Goal: Task Accomplishment & Management: Complete application form

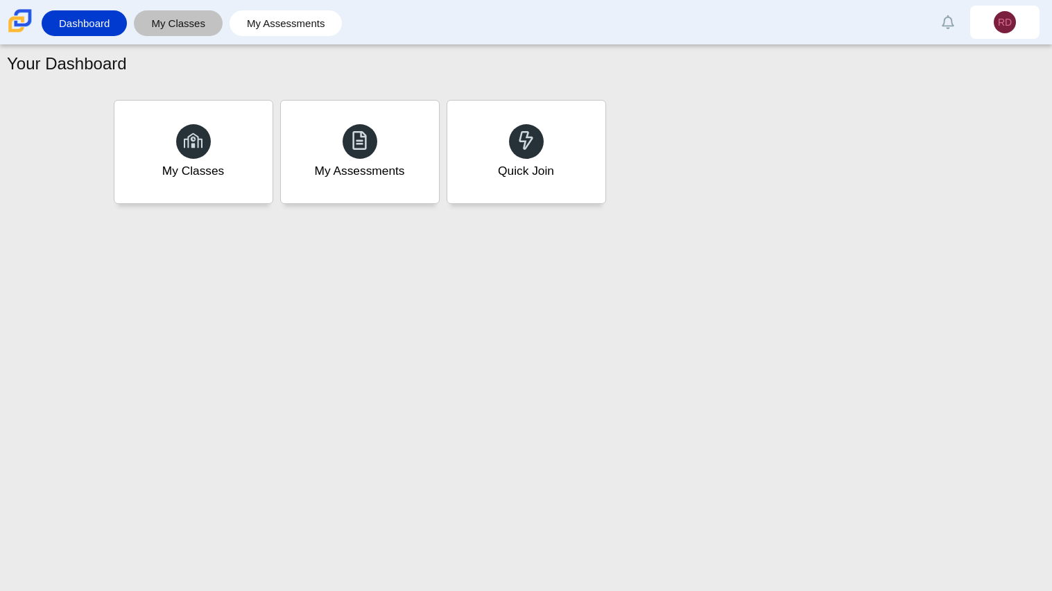
click at [183, 29] on link "My Classes" at bounding box center [178, 23] width 75 height 26
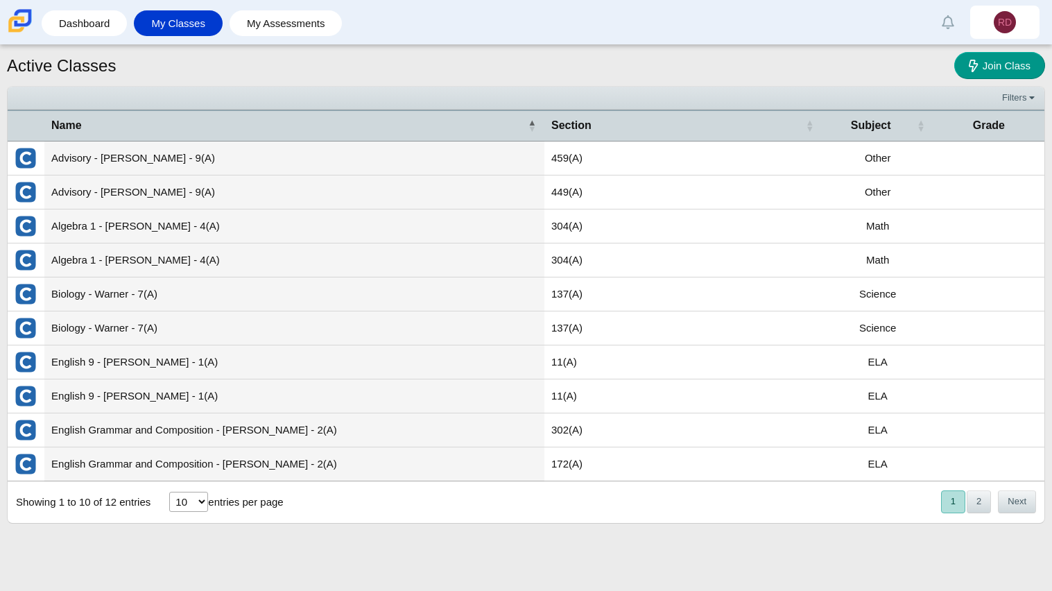
click at [196, 504] on select "10 25 50 100" at bounding box center [188, 502] width 39 height 20
click at [194, 504] on select "10 25 50 100" at bounding box center [188, 502] width 39 height 20
click at [79, 37] on li "Dashboard" at bounding box center [88, 23] width 92 height 31
click at [77, 34] on link "Dashboard" at bounding box center [84, 23] width 71 height 26
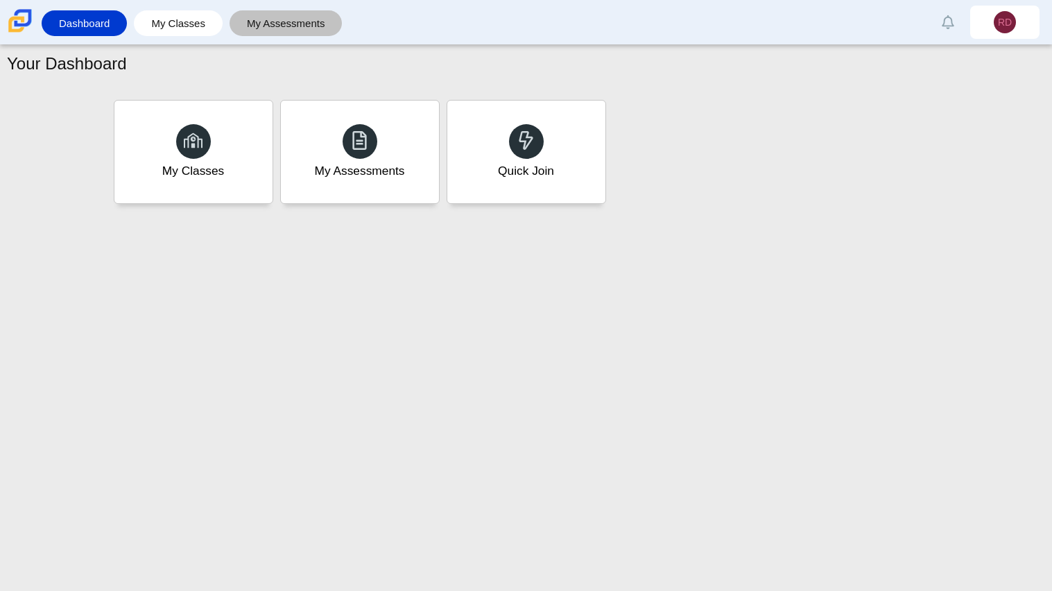
click at [308, 26] on link "My Assessments" at bounding box center [286, 23] width 99 height 26
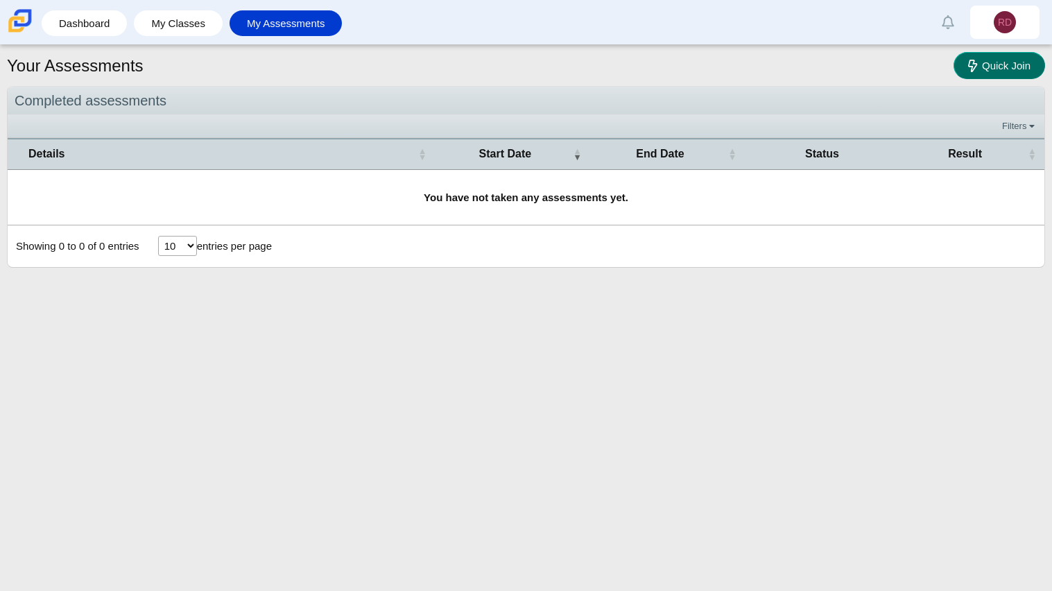
click at [1004, 68] on span "Quick Join" at bounding box center [1006, 66] width 49 height 12
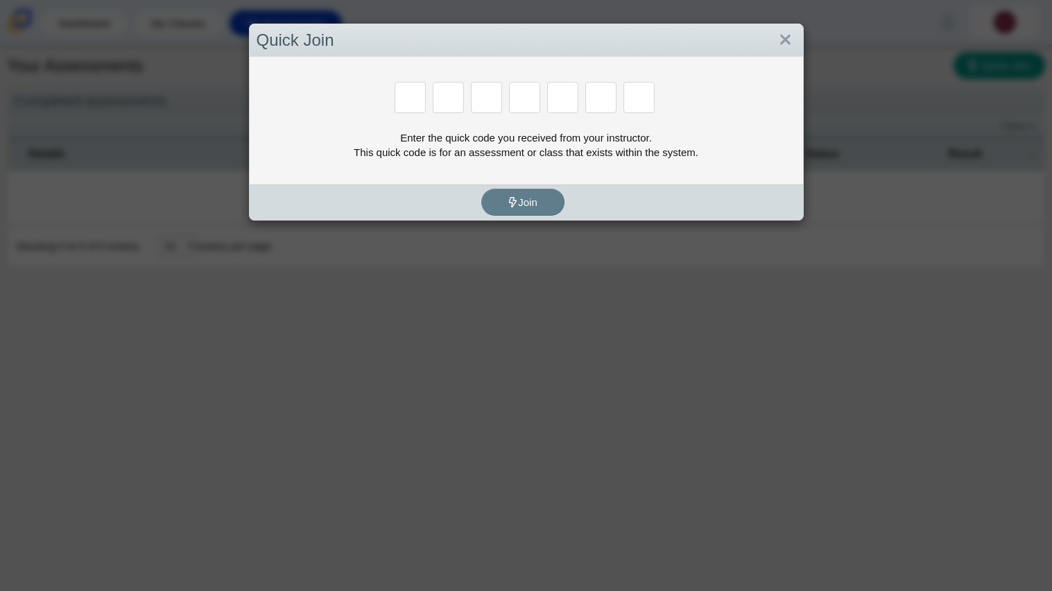
click at [557, 119] on div "Enter the quick code you received from your instructor. This quick code is for …" at bounding box center [527, 121] width 554 height 128
click at [554, 119] on div "Enter the quick code you received from your instructor. This quick code is for …" at bounding box center [527, 121] width 554 height 128
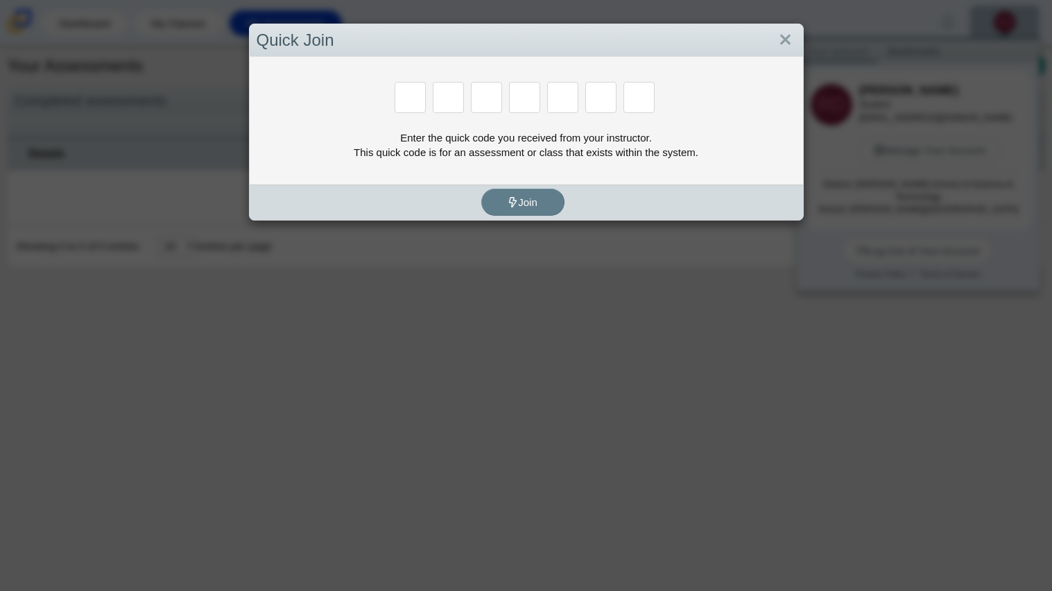
click at [481, 113] on div at bounding box center [488, 99] width 34 height 34
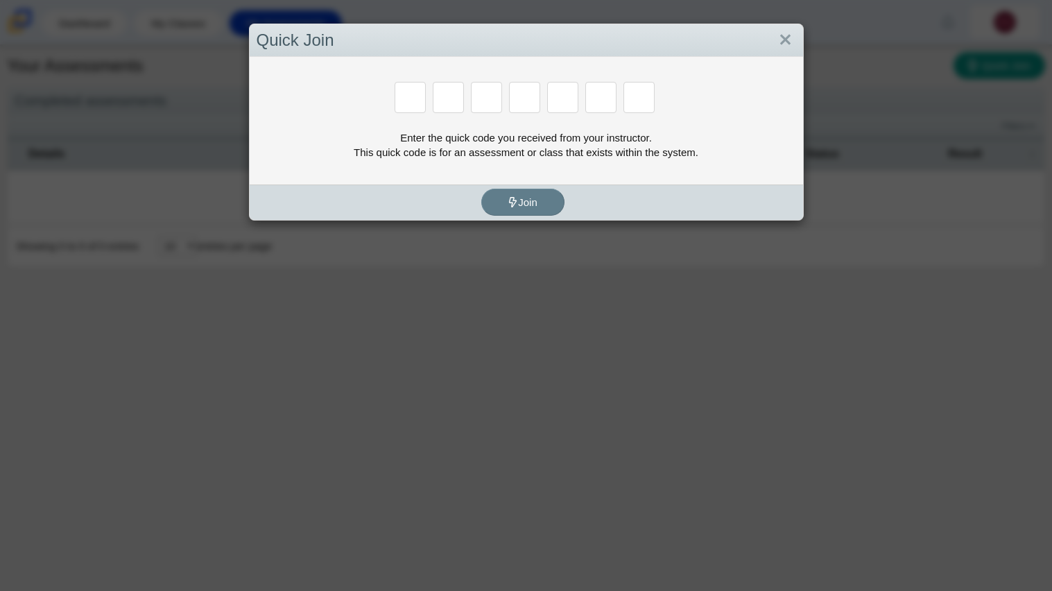
click at [489, 106] on input "Enter Access Code Digit 3" at bounding box center [486, 97] width 31 height 31
click at [410, 99] on input "Enter Access Code Digit 1" at bounding box center [410, 97] width 31 height 31
type input "m"
type input "7"
type input "e"
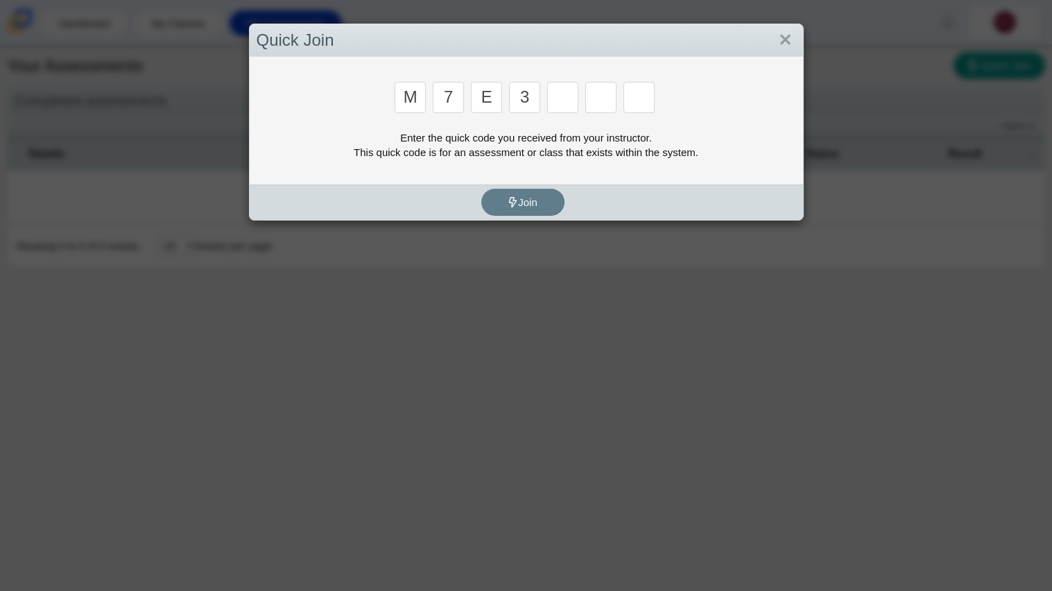
type input "3"
type input "e"
type input "v"
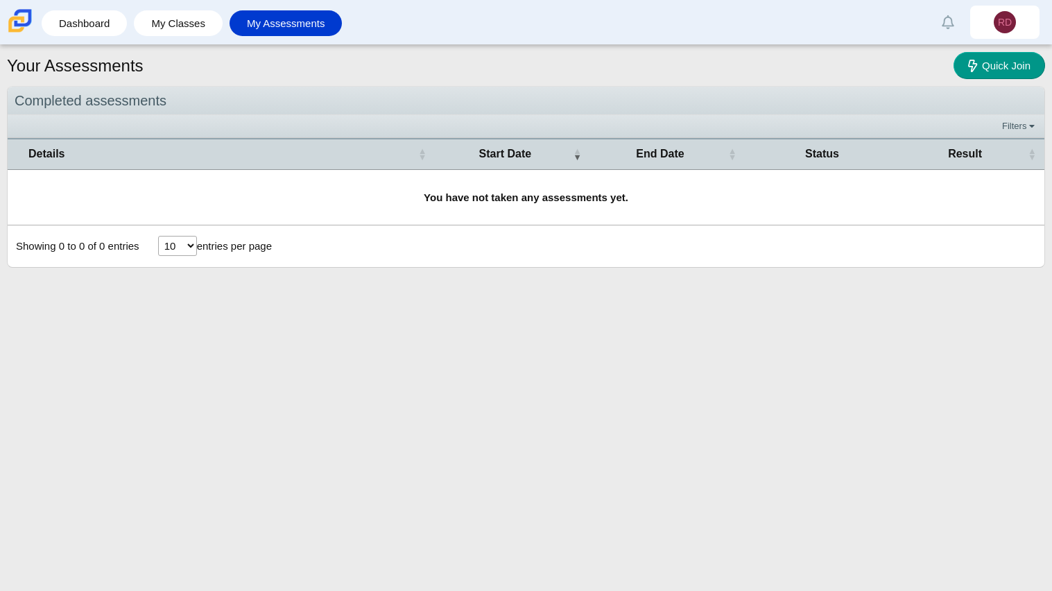
type input "w"
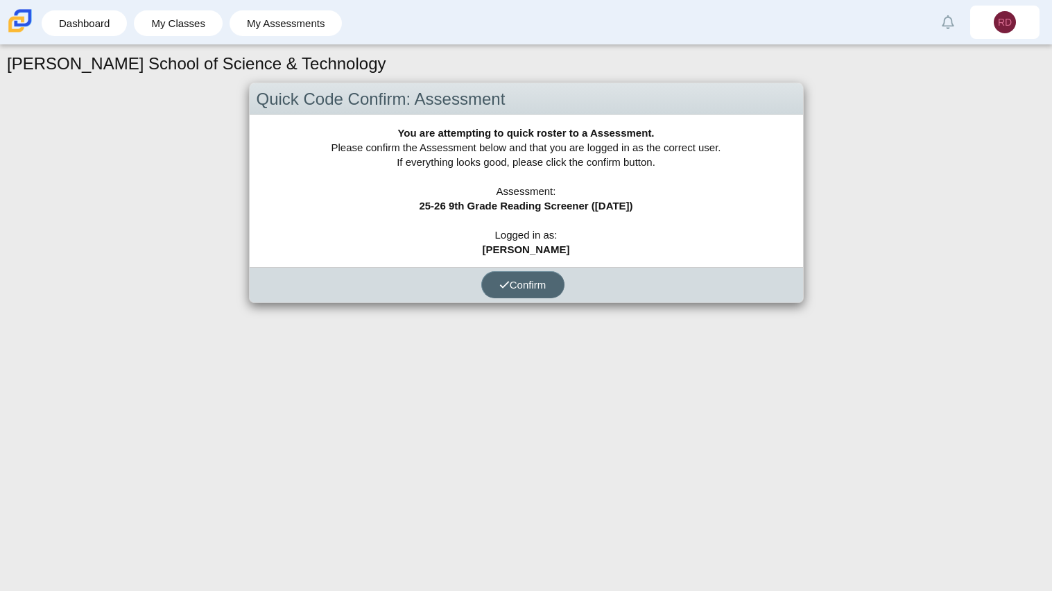
click at [503, 275] on button "Confirm" at bounding box center [522, 284] width 83 height 27
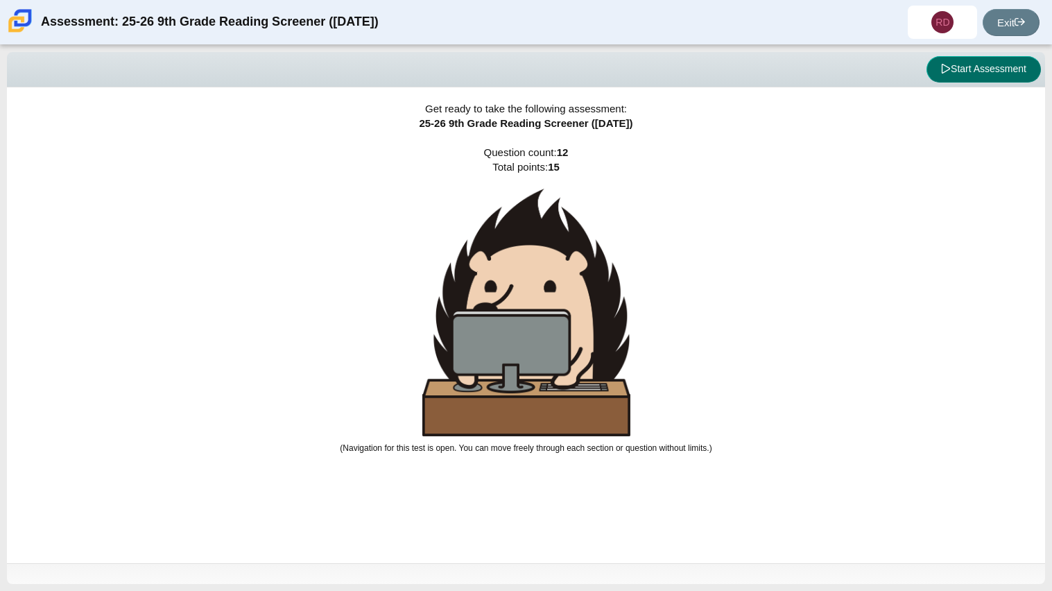
click at [967, 74] on button "Start Assessment" at bounding box center [984, 69] width 114 height 26
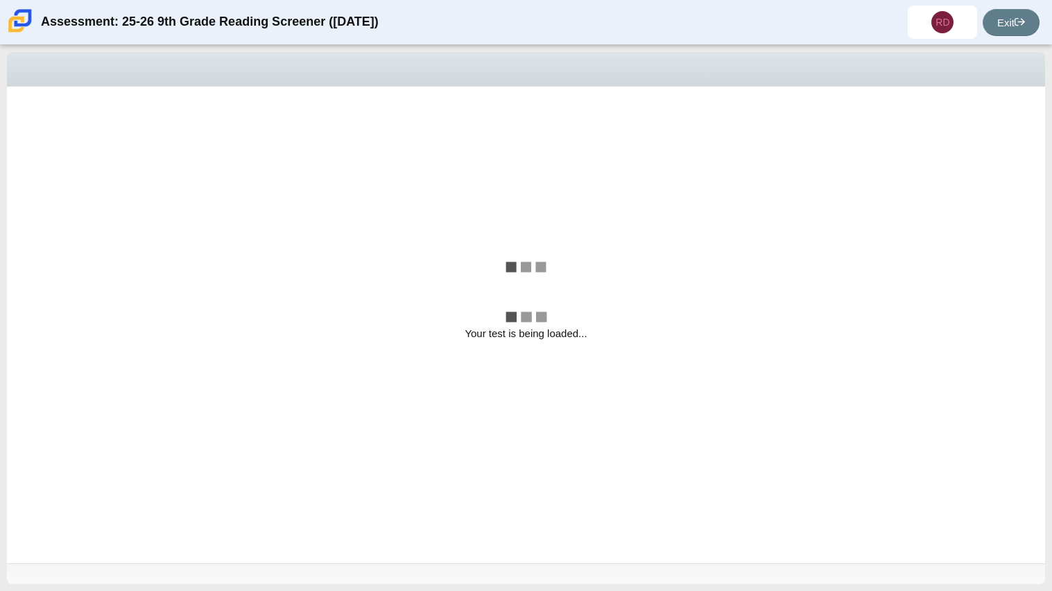
select select "ccc5b315-3c7c-471c-bf90-f22c8299c798"
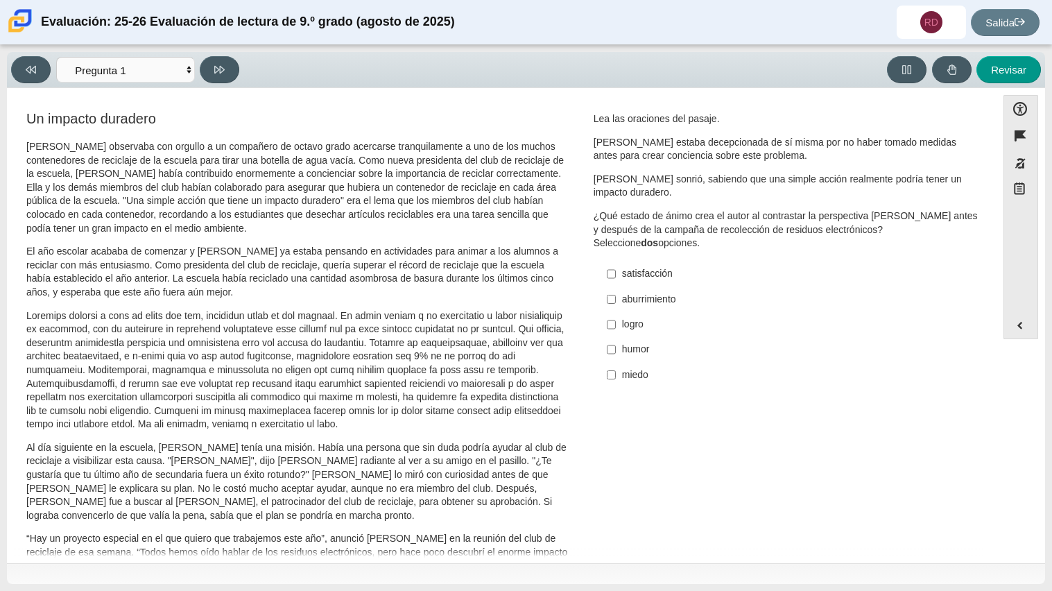
click at [728, 425] on div "Un impacto duradero Scarlett observaba con orgullo a un compañero de octavo gra…" at bounding box center [502, 533] width 976 height 849
click at [588, 388] on div "Pregunta Lea las oraciones del pasaje. Scarlett estaba decepcionada de sí misma…" at bounding box center [786, 253] width 407 height 289
click at [909, 71] on icon at bounding box center [907, 70] width 10 height 10
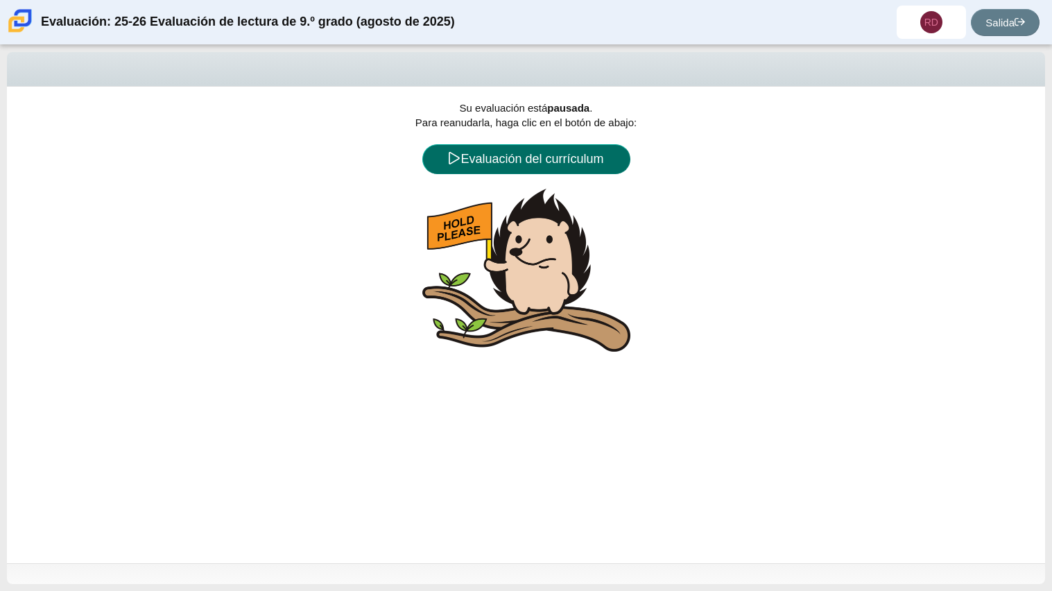
click at [615, 160] on button "Evaluación del currículum" at bounding box center [526, 159] width 208 height 30
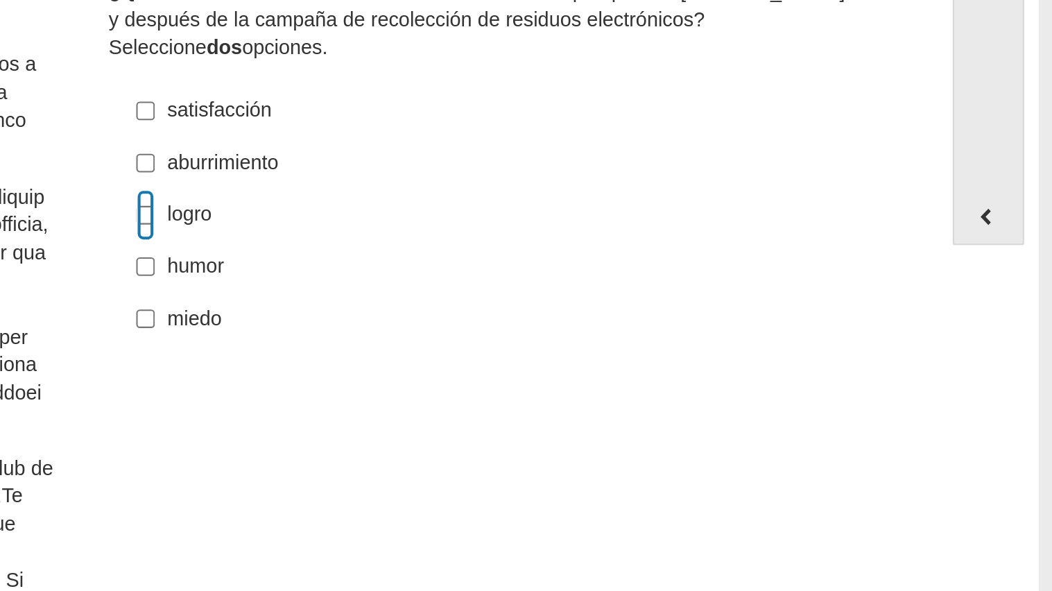
click at [607, 332] on input "logro logro" at bounding box center [611, 324] width 9 height 25
checkbox input "true"
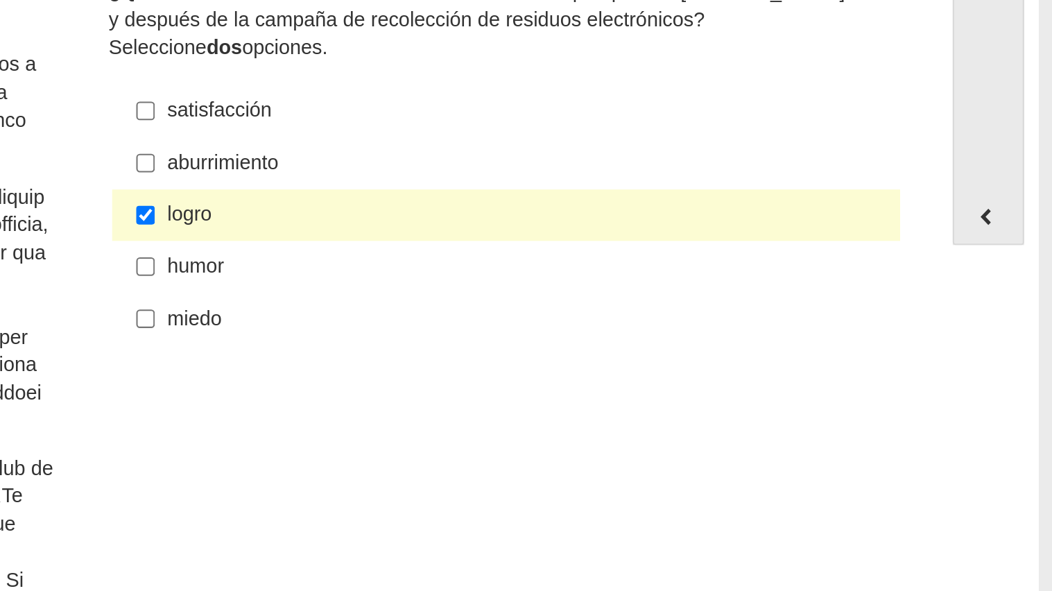
click at [622, 271] on font "satisfacción" at bounding box center [647, 273] width 51 height 12
click at [616, 271] on input "satisfacción satisfacción" at bounding box center [611, 274] width 9 height 25
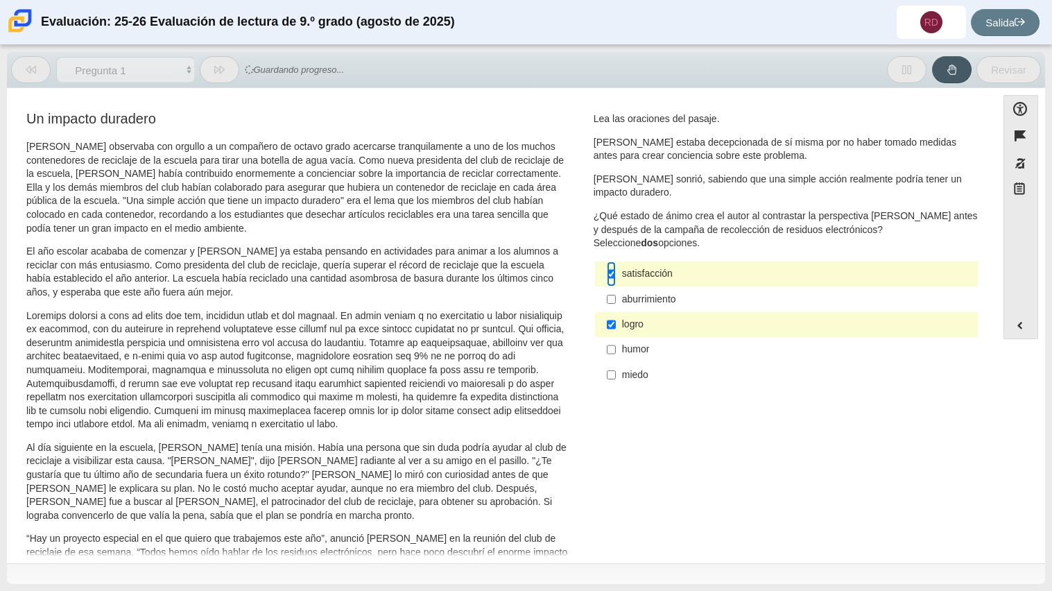
scroll to position [119, 0]
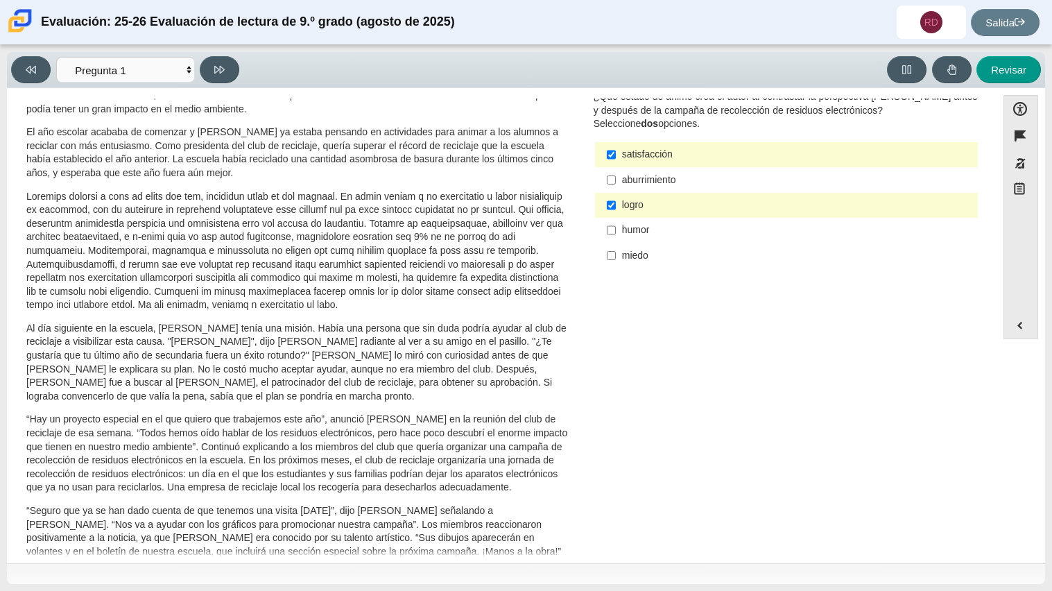
click at [678, 162] on label "satisfacción satisfacción" at bounding box center [787, 154] width 381 height 25
click at [616, 162] on input "satisfacción satisfacción" at bounding box center [611, 154] width 9 height 25
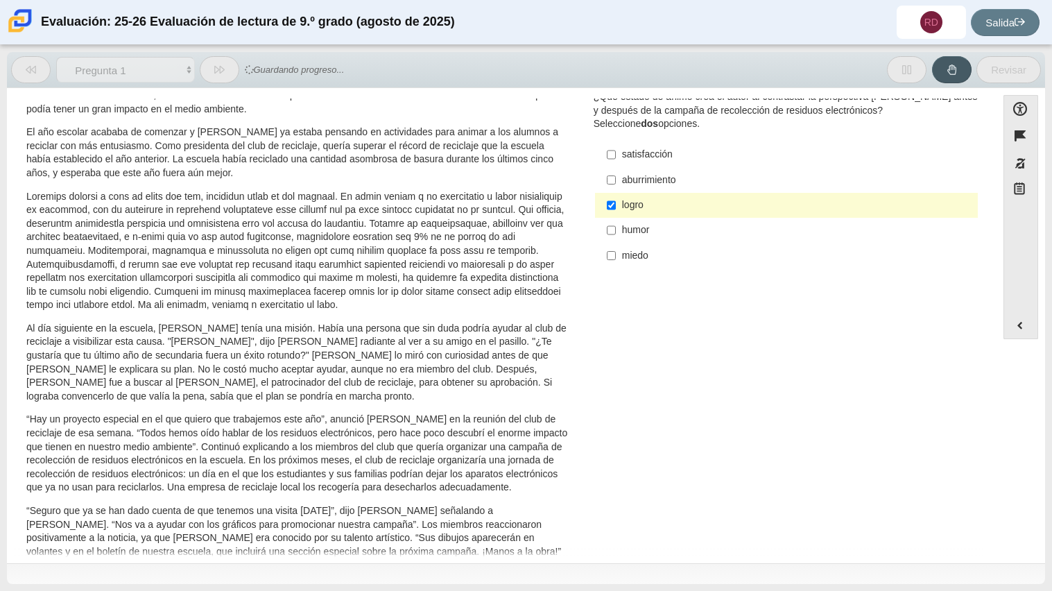
click at [662, 150] on font "satisfacción" at bounding box center [647, 154] width 51 height 12
click at [616, 150] on input "satisfacción satisfacción" at bounding box center [611, 154] width 9 height 25
checkbox input "true"
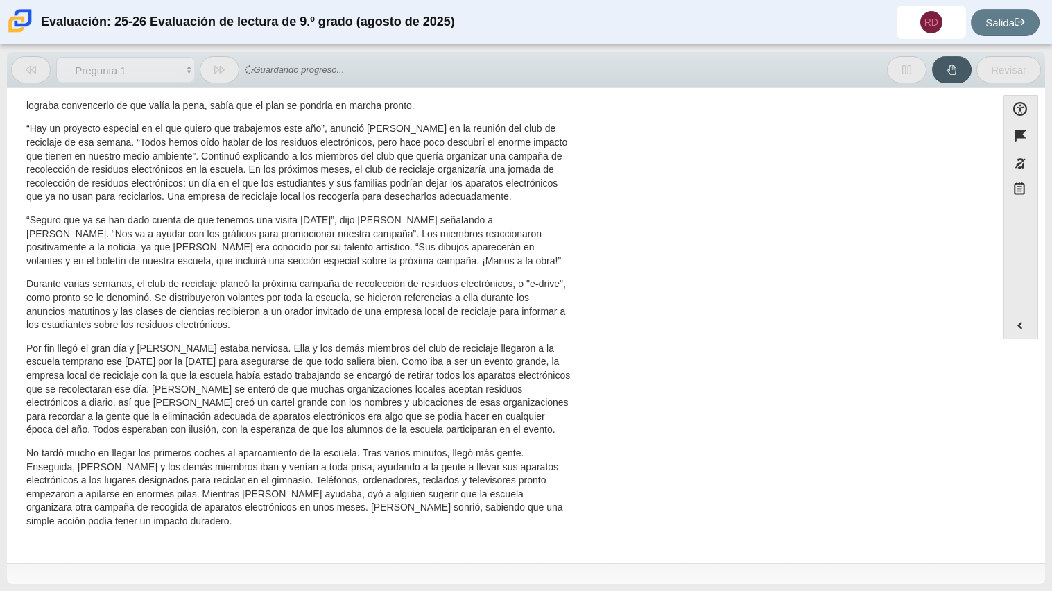
scroll to position [6, 0]
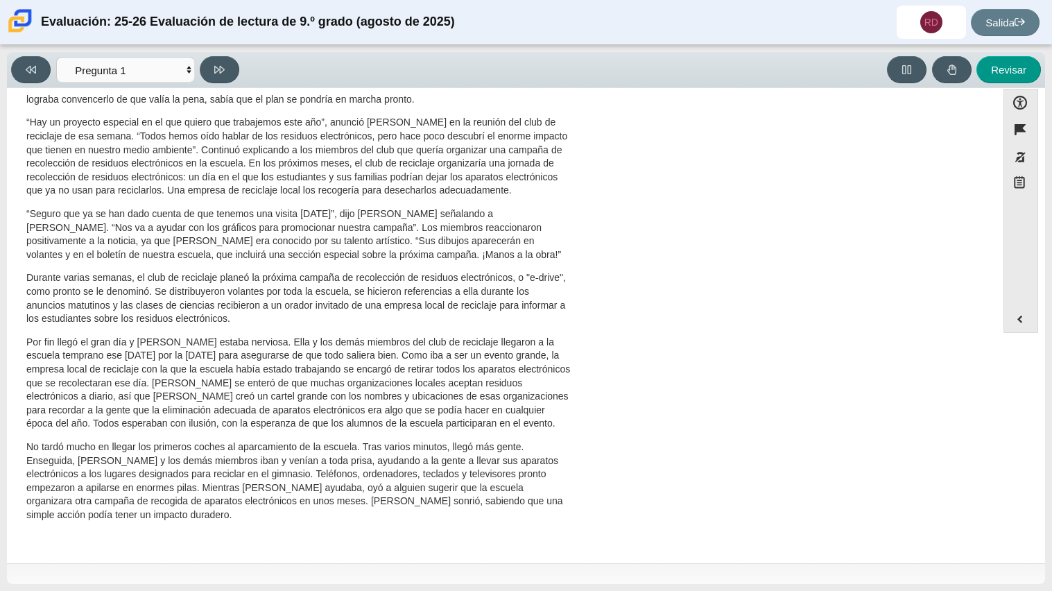
click at [351, 212] on font "“Seguro que ya se han dado cuenta de que tenemos una visita hoy”, dijo Scarlett…" at bounding box center [293, 233] width 535 height 53
click at [217, 69] on icon at bounding box center [219, 70] width 10 height 8
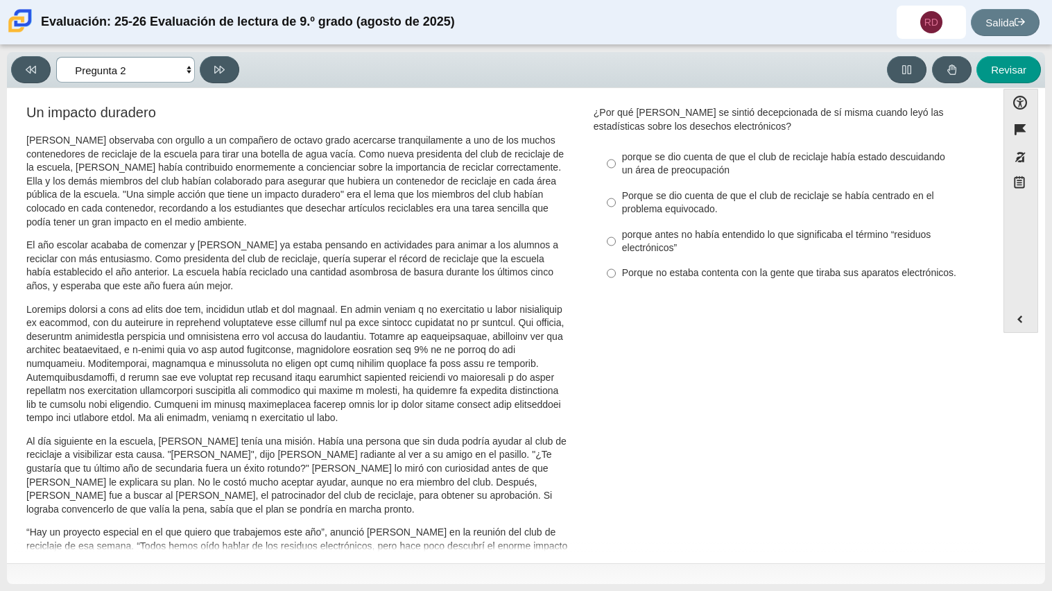
click at [187, 76] on select "Preguntas Pregunta 1 Pregunta 2 Pregunta 3 Pregunta 4 Pregunta 5 Pregunta 6 Pre…" at bounding box center [125, 70] width 139 height 26
click at [56, 57] on select "Preguntas Pregunta 1 Pregunta 2 Pregunta 3 Pregunta 4 Pregunta 5 Pregunta 6 Pre…" at bounding box center [125, 70] width 139 height 26
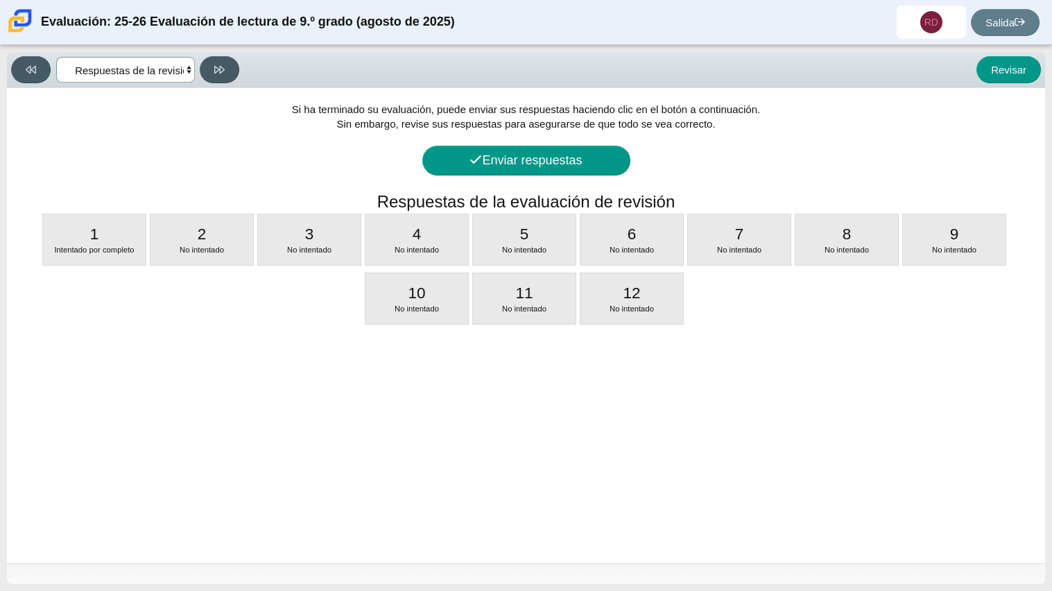
click at [136, 64] on select "Preguntas Pregunta 1 Pregunta 2 Pregunta 3 Pregunta 4 Pregunta 5 Pregunta 6 Pre…" at bounding box center [125, 70] width 139 height 26
click at [56, 57] on select "Preguntas Pregunta 1 Pregunta 2 Pregunta 3 Pregunta 4 Pregunta 5 Pregunta 6 Pre…" at bounding box center [125, 70] width 139 height 26
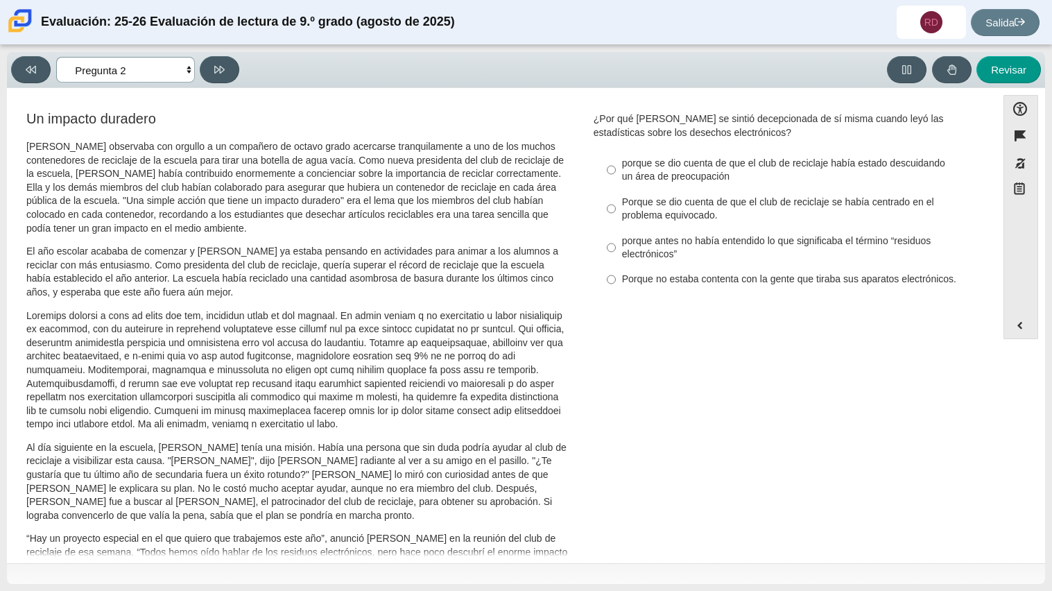
click at [180, 77] on select "Preguntas Pregunta 1 Pregunta 2 Pregunta 3 Pregunta 4 Pregunta 5 Pregunta 6 Pre…" at bounding box center [125, 70] width 139 height 26
click at [56, 57] on select "Preguntas Pregunta 1 Pregunta 2 Pregunta 3 Pregunta 4 Pregunta 5 Pregunta 6 Pre…" at bounding box center [125, 70] width 139 height 26
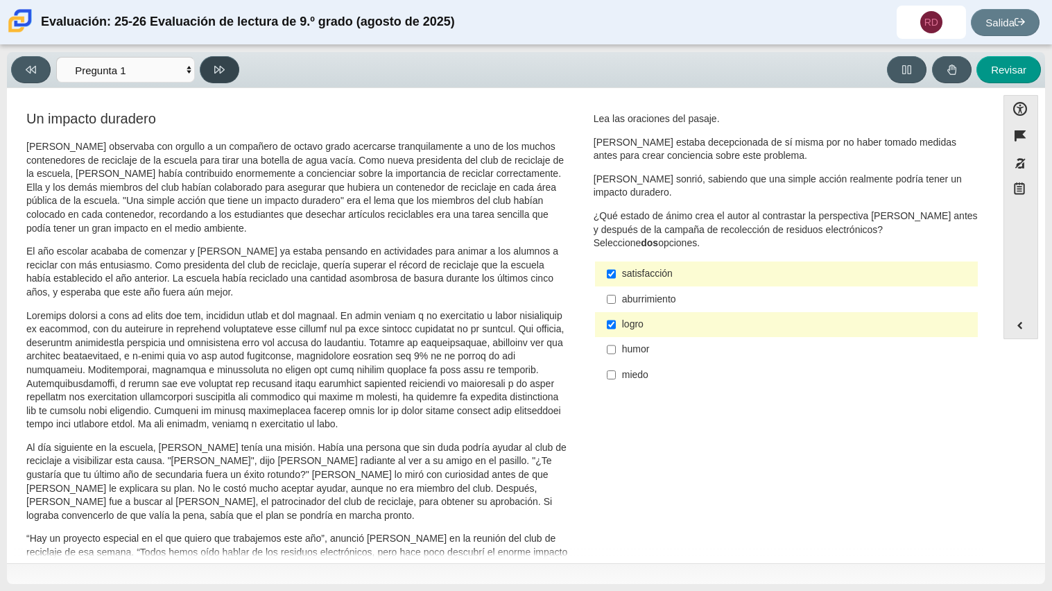
click at [221, 71] on icon at bounding box center [219, 70] width 10 height 8
select select "0ff64528-ffd7-428d-b192-babfaadd44e8"
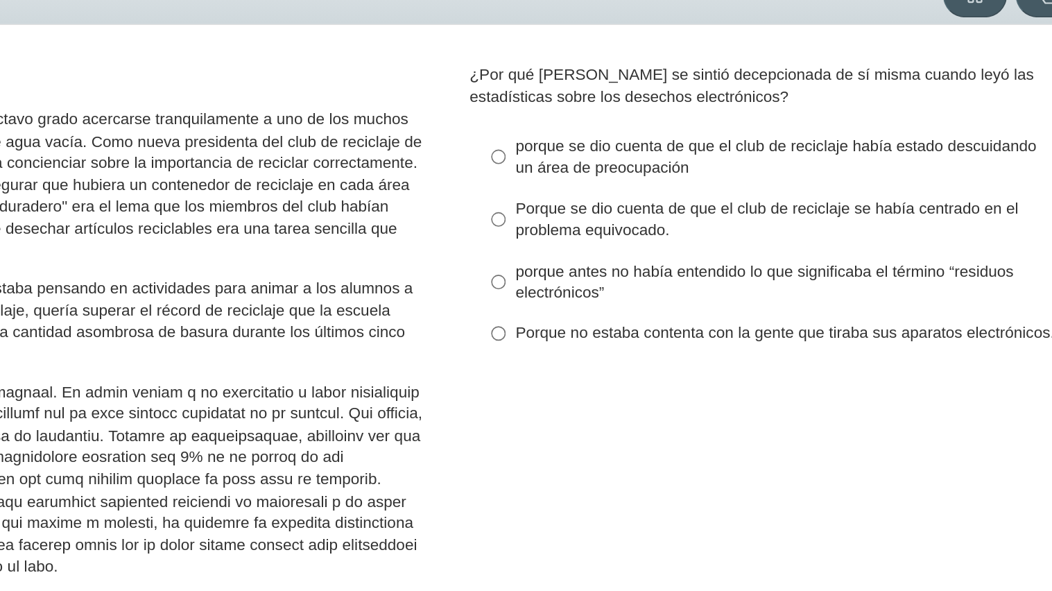
click at [688, 216] on font "Porque se dio cuenta de que el club de reciclaje se había centrado en el proble…" at bounding box center [778, 209] width 312 height 26
click at [616, 216] on input "Porque se dio cuenta de que el club de reciclaje se había centrado en el proble…" at bounding box center [611, 208] width 9 height 39
radio input "true"
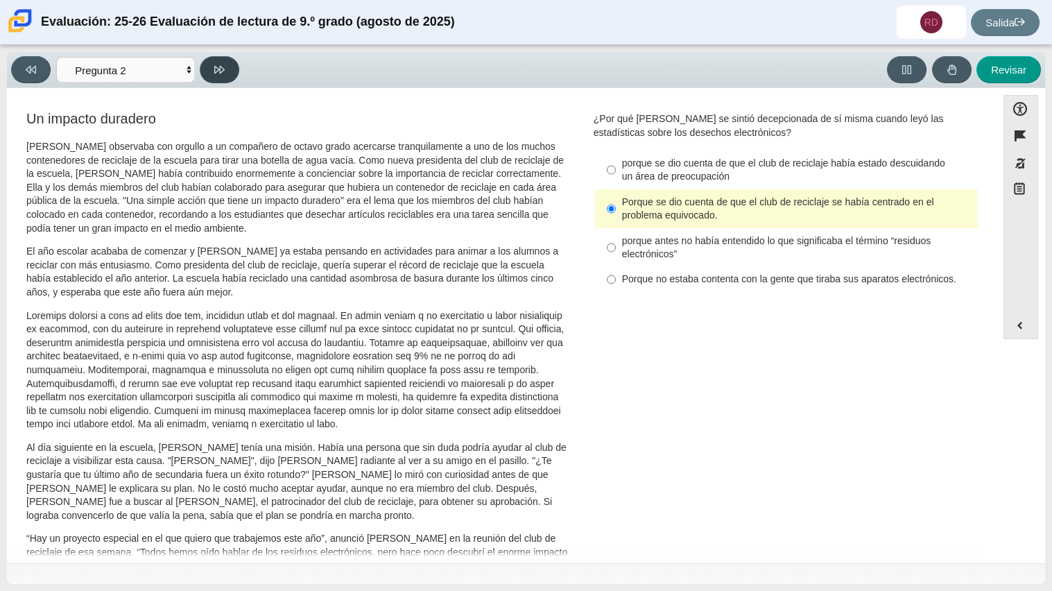
click at [233, 78] on button at bounding box center [220, 69] width 40 height 27
select select "7ce3d843-6974-4858-901c-1ff39630e843"
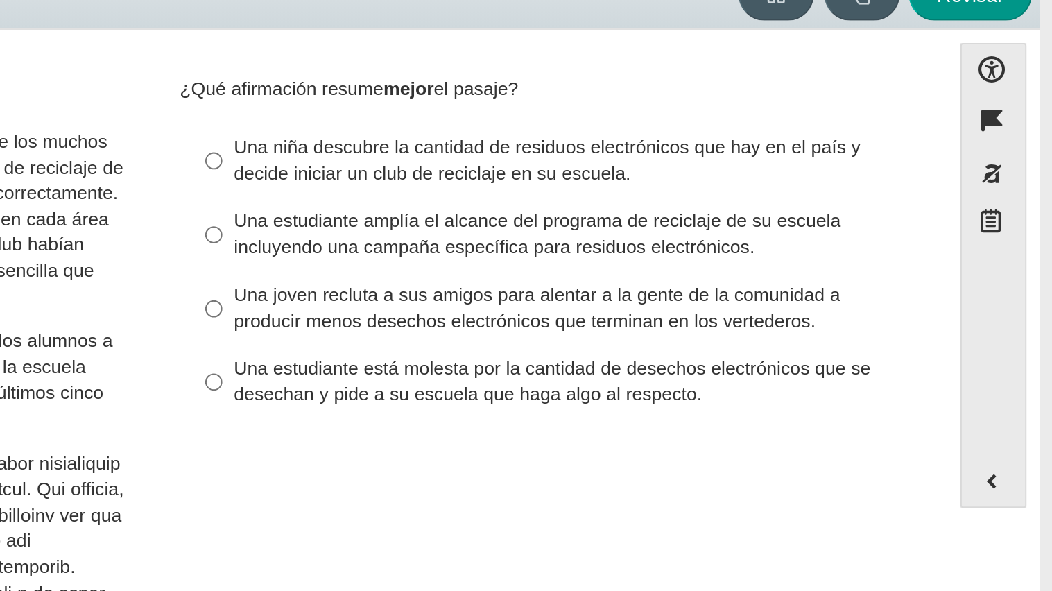
click at [742, 152] on font "Una niña descubre la cantidad de residuos electrónicos que hay en el país y dec…" at bounding box center [787, 156] width 330 height 26
click at [616, 152] on input "Una niña descubre la cantidad de residuos electrónicos que hay en el país y dec…" at bounding box center [611, 156] width 9 height 39
radio input "true"
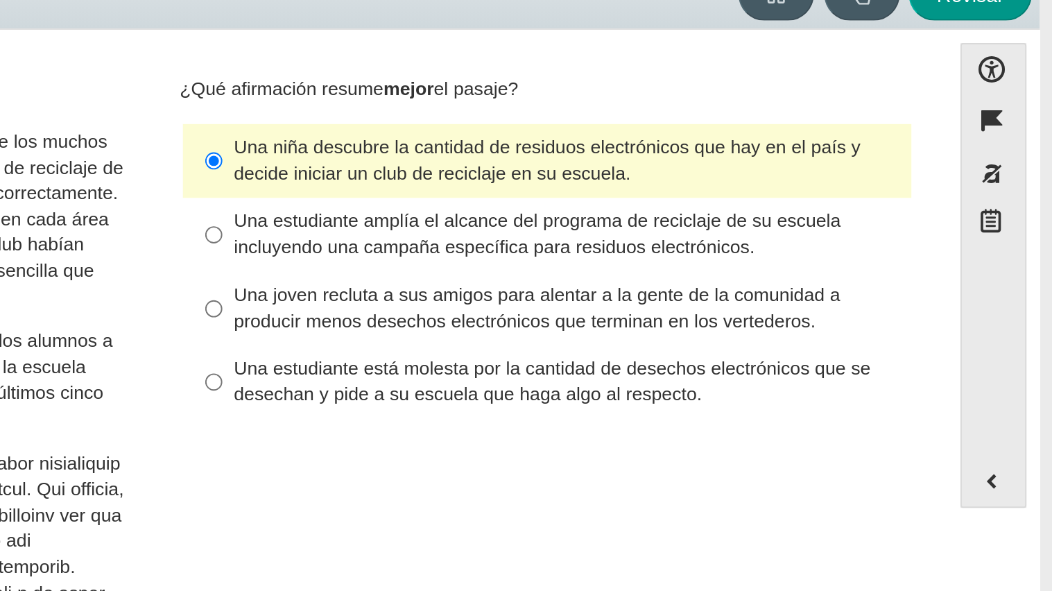
click at [728, 197] on font "Una estudiante amplía el alcance del programa de reciclaje de su escuela incluy…" at bounding box center [781, 195] width 319 height 26
click at [616, 197] on input "Una estudiante amplía el alcance del programa de reciclaje de su escuela incluy…" at bounding box center [611, 195] width 9 height 39
radio input "true"
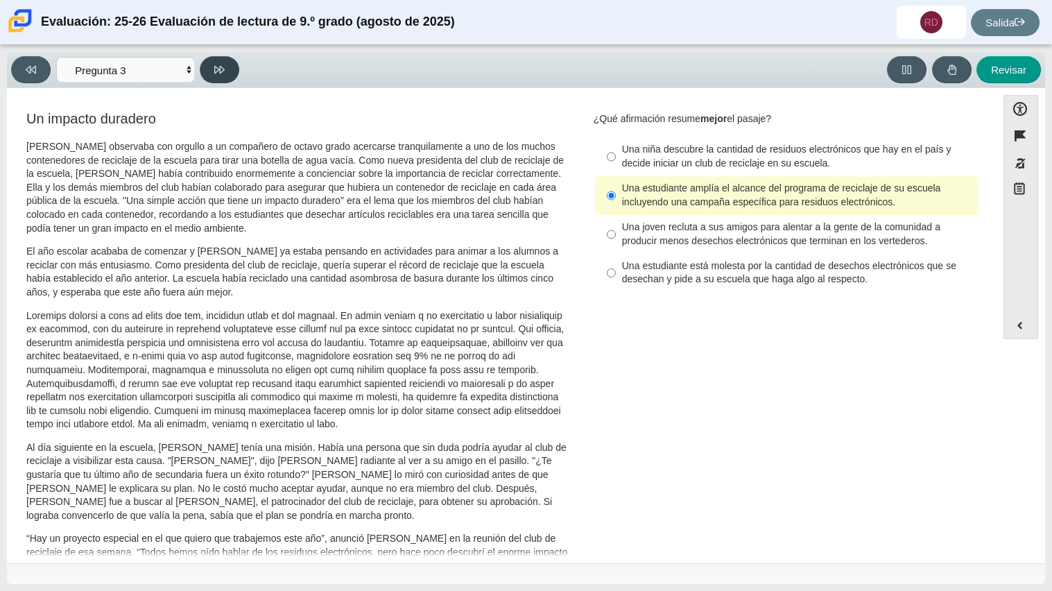
click at [213, 71] on button at bounding box center [220, 69] width 40 height 27
select select "ca9ea0f1-49c5-4bd1-83b0-472c18652b42"
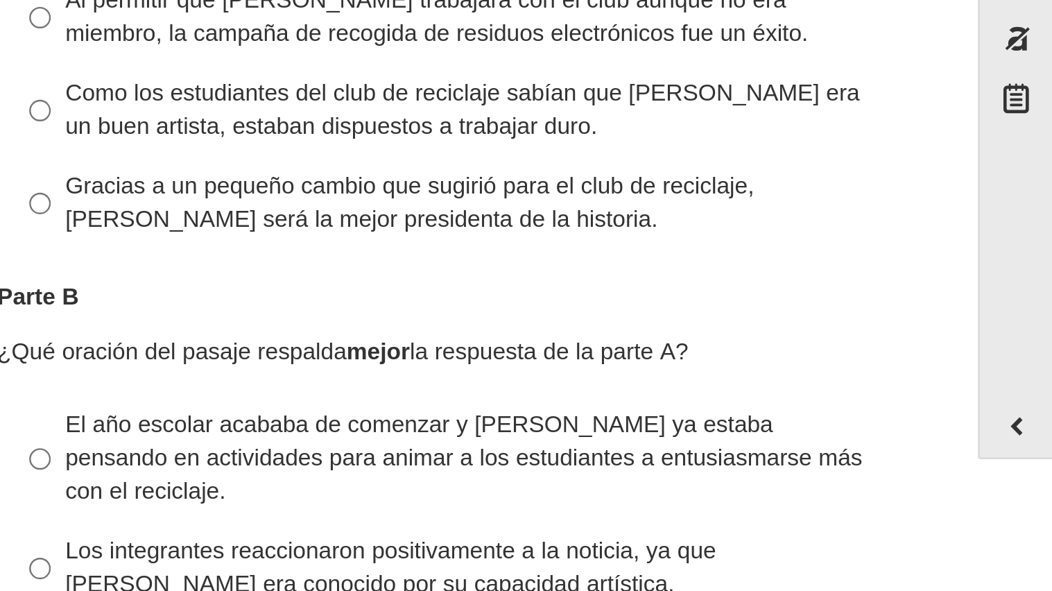
click at [727, 333] on font "El año escolar acababa de comenzar y Scarlett ya estaba pensando en actividades…" at bounding box center [789, 332] width 334 height 40
click at [616, 333] on input "El año escolar acababa de comenzar y Scarlett ya estaba pensando en actividades…" at bounding box center [611, 333] width 9 height 53
radio input "true"
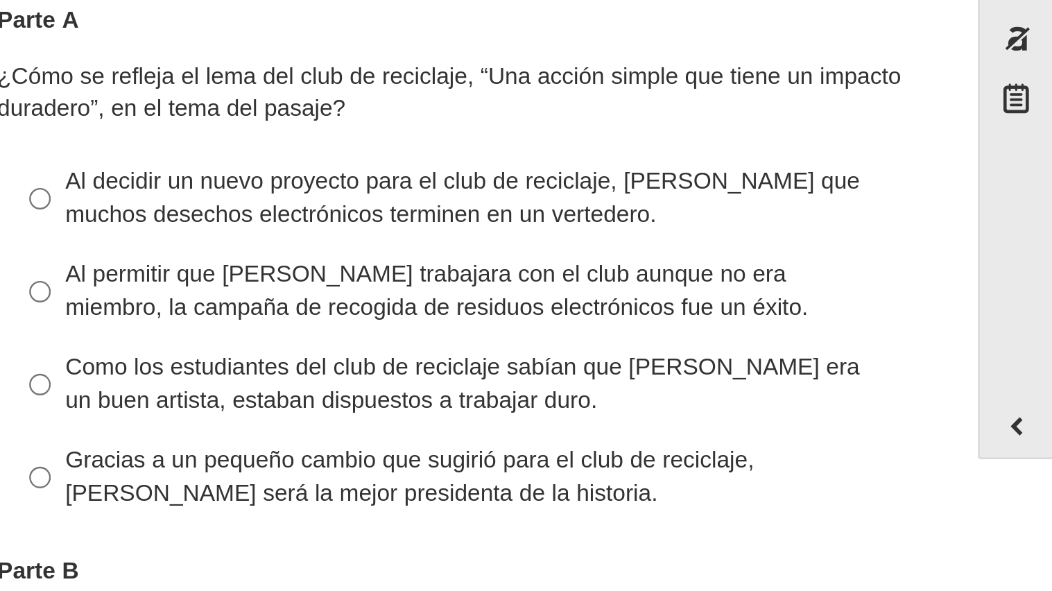
click at [837, 219] on font "Al decidir un nuevo proyecto para el club de reciclaje, Scarlett evita que much…" at bounding box center [788, 223] width 332 height 26
click at [616, 219] on input "Al decidir un nuevo proyecto para el club de reciclaje, Scarlett evita que much…" at bounding box center [611, 224] width 9 height 39
radio input "true"
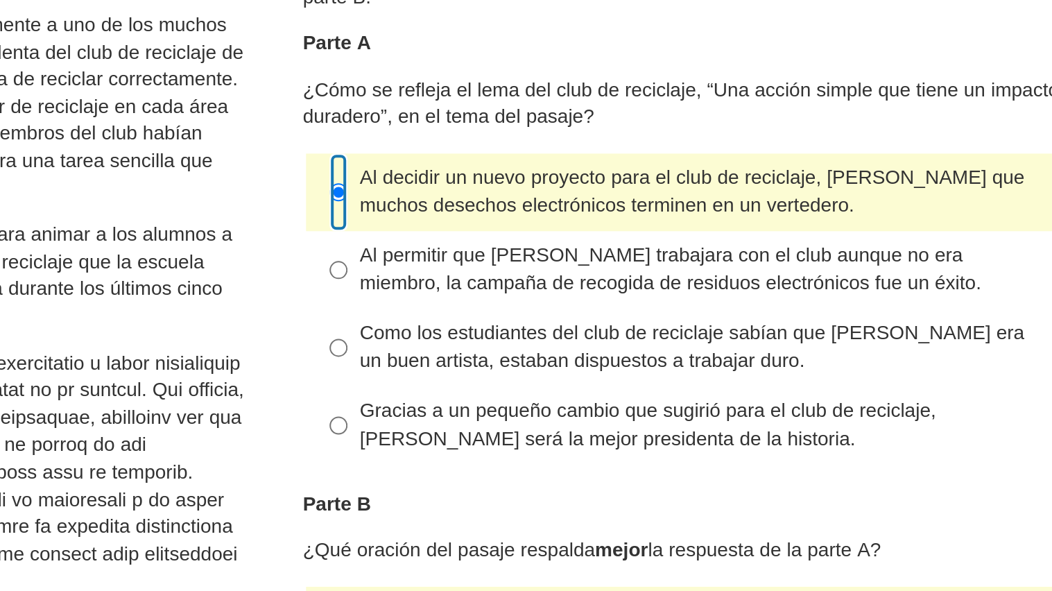
scroll to position [8, 0]
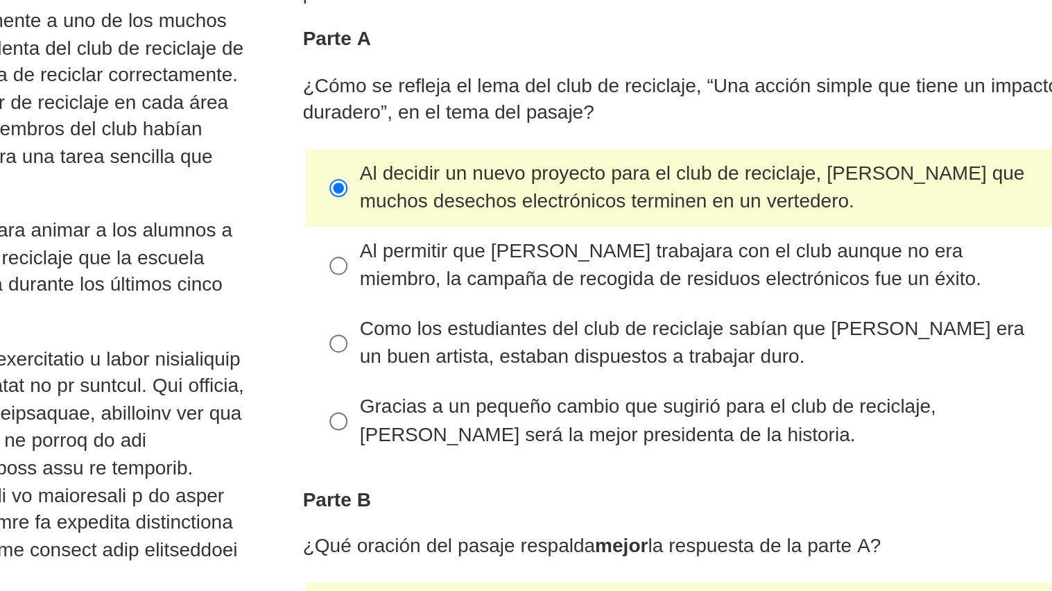
click at [705, 242] on font "Al permitir que Juan Carlos trabajara con el club aunque no era miembro, la cam…" at bounding box center [777, 254] width 311 height 26
click at [616, 242] on input "Al permitir que Juan Carlos trabajara con el club aunque no era miembro, la cam…" at bounding box center [611, 254] width 9 height 39
radio input "true"
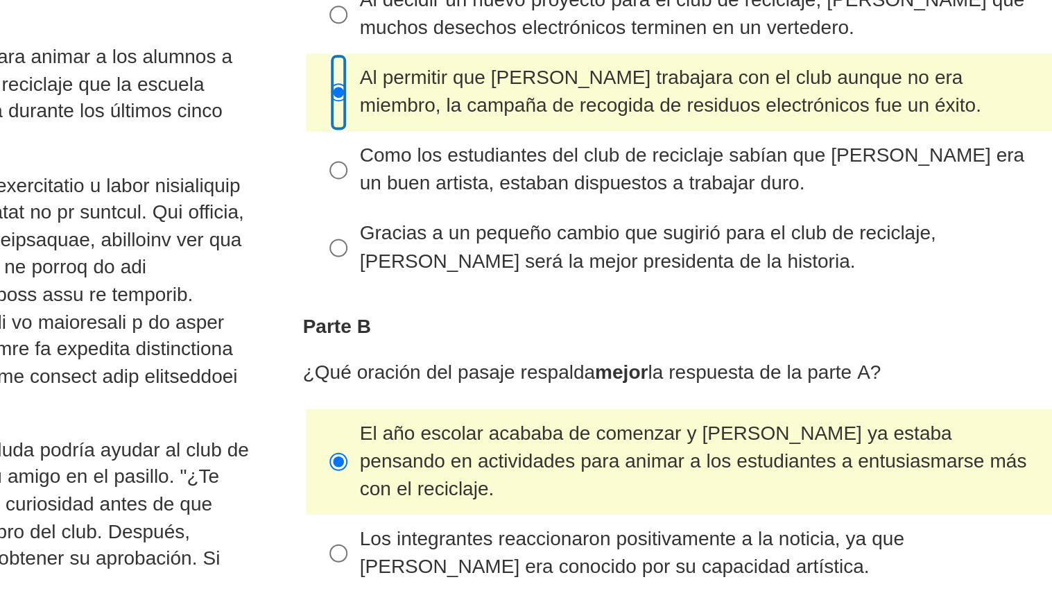
scroll to position [96, 0]
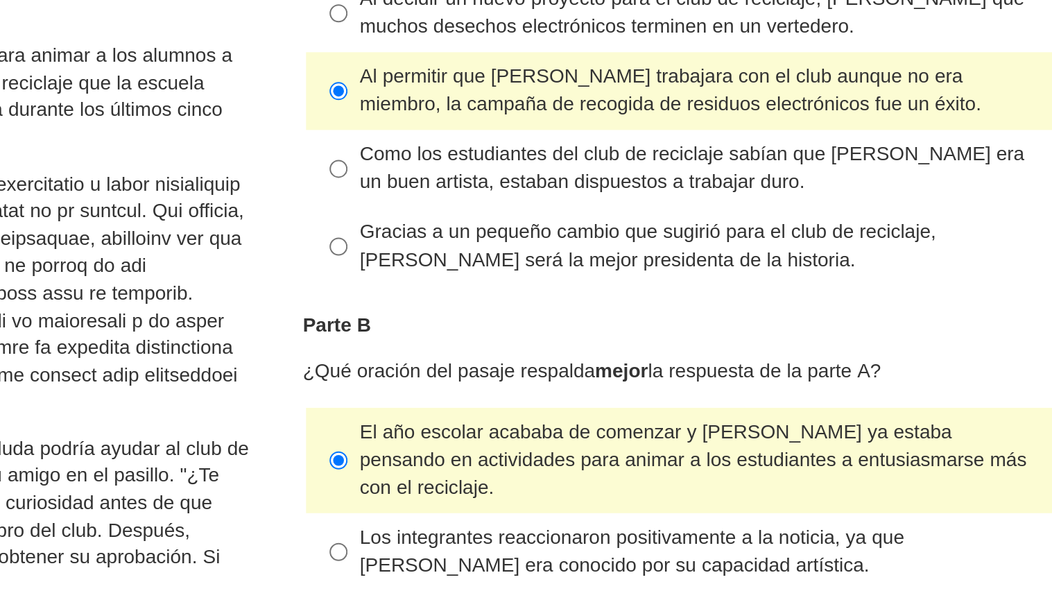
click at [753, 208] on font "Como los estudiantes del club de reciclaje sabían que Juan Carlos era un buen a…" at bounding box center [788, 205] width 332 height 26
click at [616, 208] on input "Como los estudiantes del club de reciclaje sabían que Juan Carlos era un buen a…" at bounding box center [611, 206] width 9 height 39
radio input "true"
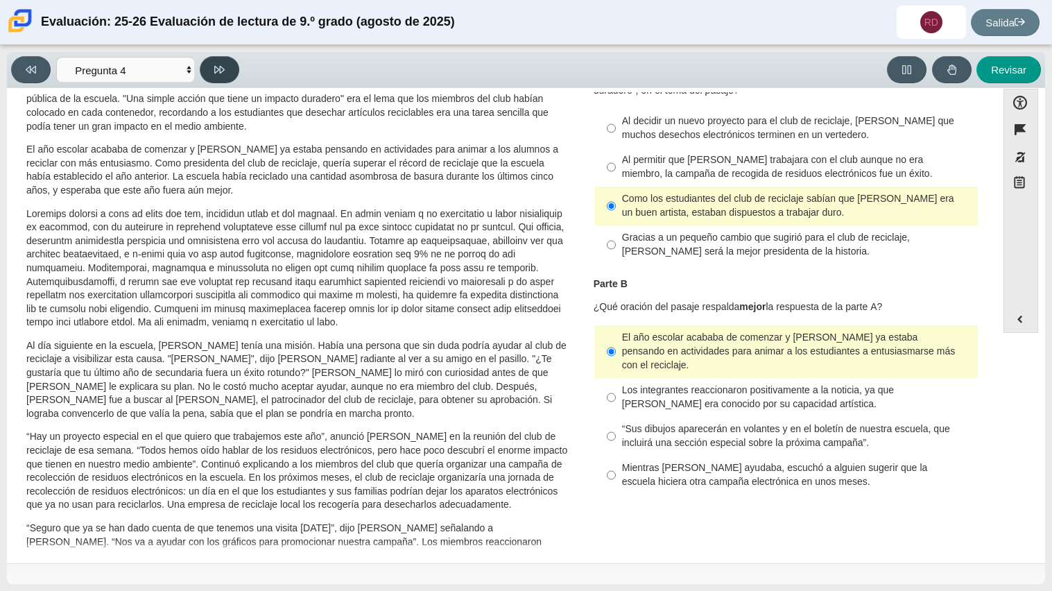
click at [210, 72] on button at bounding box center [220, 69] width 40 height 27
select select "e41f1a79-e29f-4095-8030-a53364015bed"
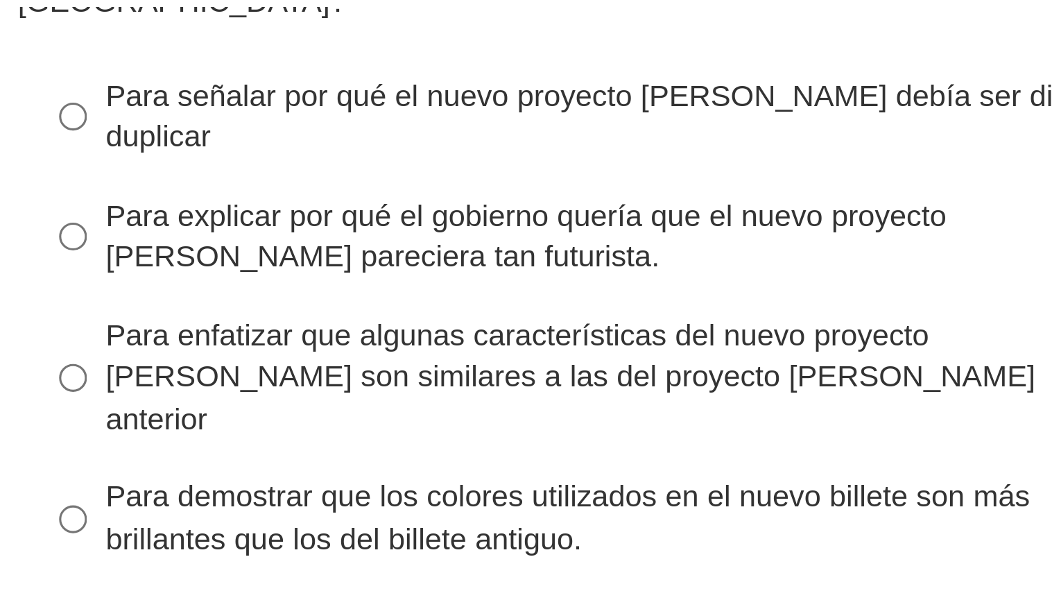
scroll to position [0, 0]
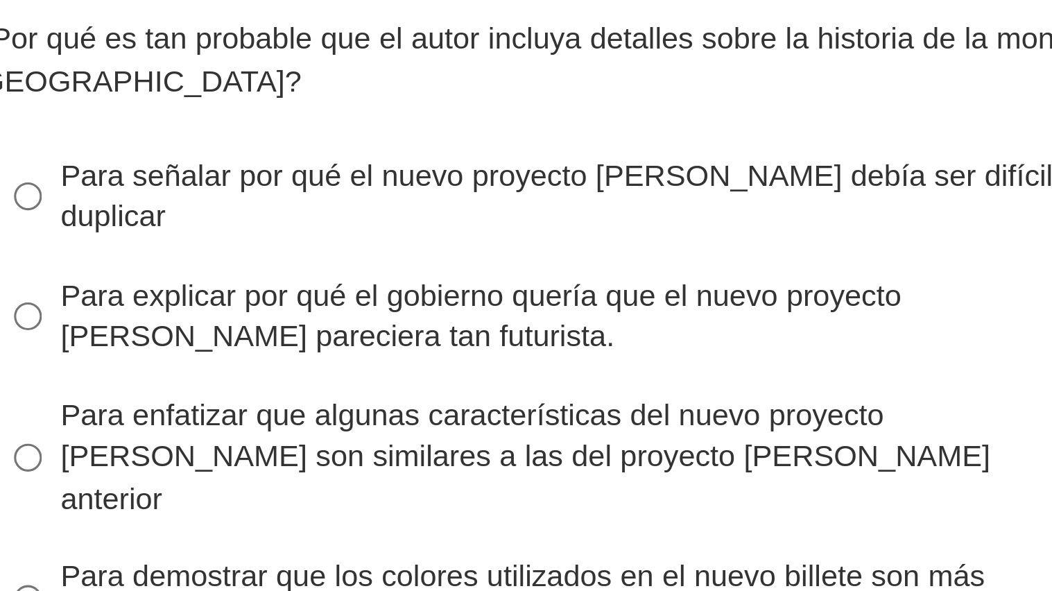
click at [803, 164] on font "Para señalar por qué el nuevo proyecto de ley debía ser difícil de duplicar" at bounding box center [789, 170] width 335 height 26
click at [616, 164] on input "Para señalar por qué el nuevo proyecto de ley debía ser difícil de duplicar Par…" at bounding box center [611, 170] width 9 height 39
radio input "true"
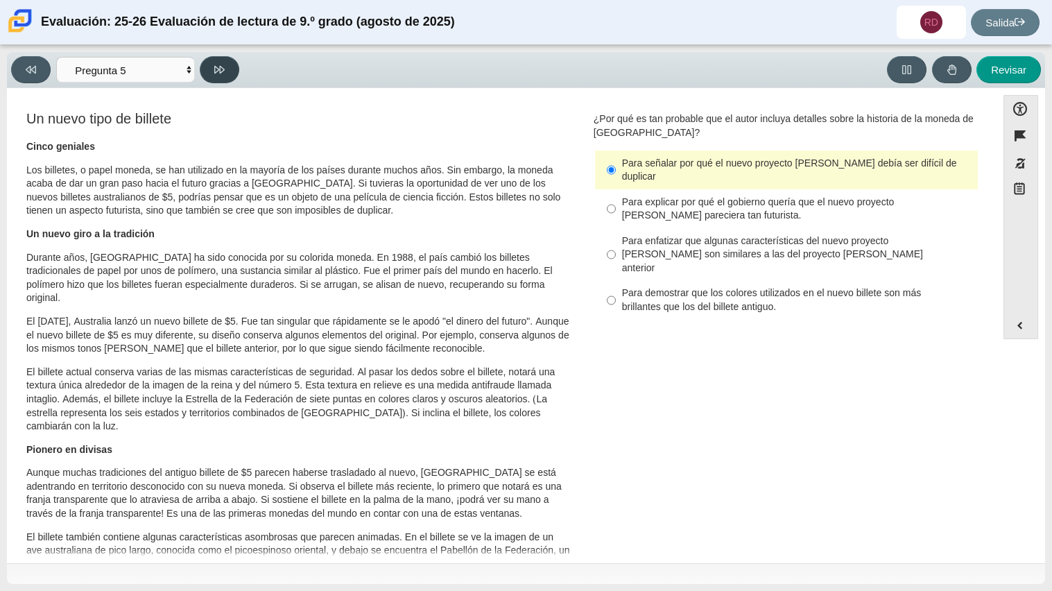
click at [227, 67] on button at bounding box center [220, 69] width 40 height 27
select select "69146e31-7b3d-4a3e-9ce6-f30c24342ae0"
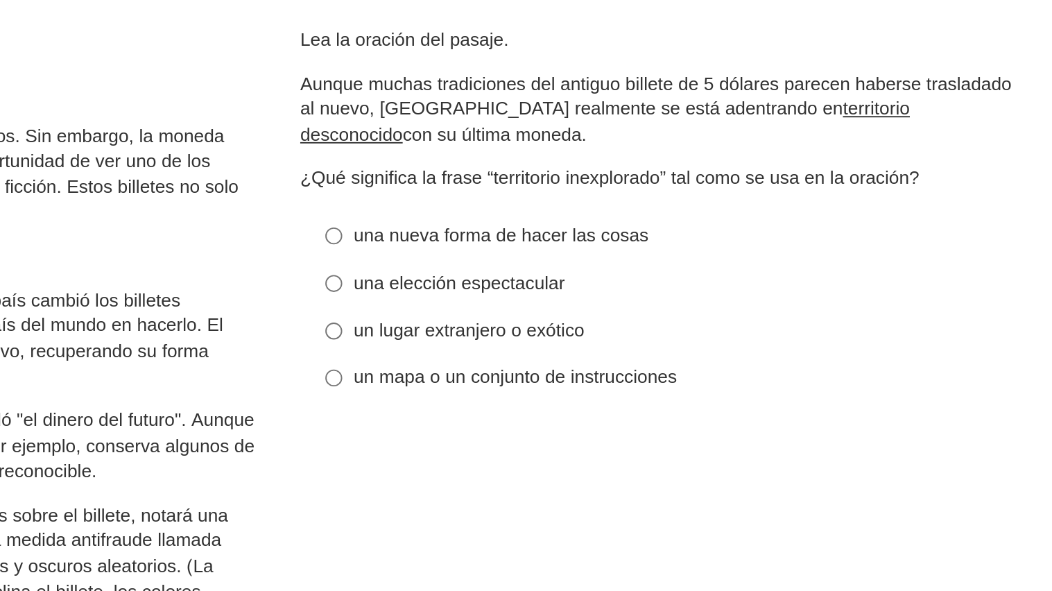
click at [703, 221] on font "una nueva forma de hacer las cosas" at bounding box center [700, 222] width 157 height 12
click at [616, 221] on input "una nueva forma de hacer las cosas una nueva forma de hacer las cosas" at bounding box center [611, 223] width 9 height 25
radio input "true"
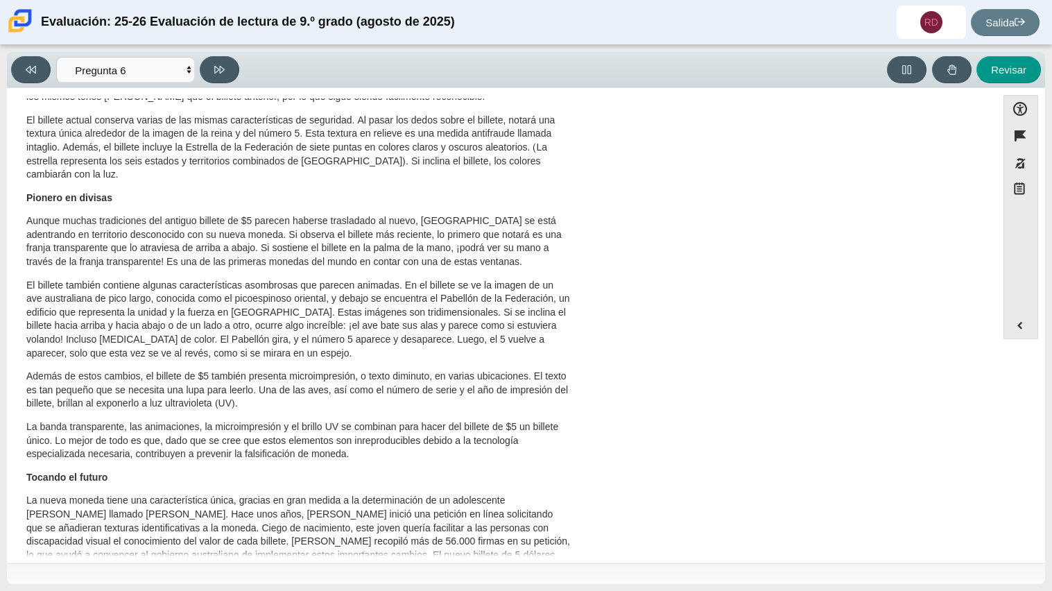
scroll to position [400, 0]
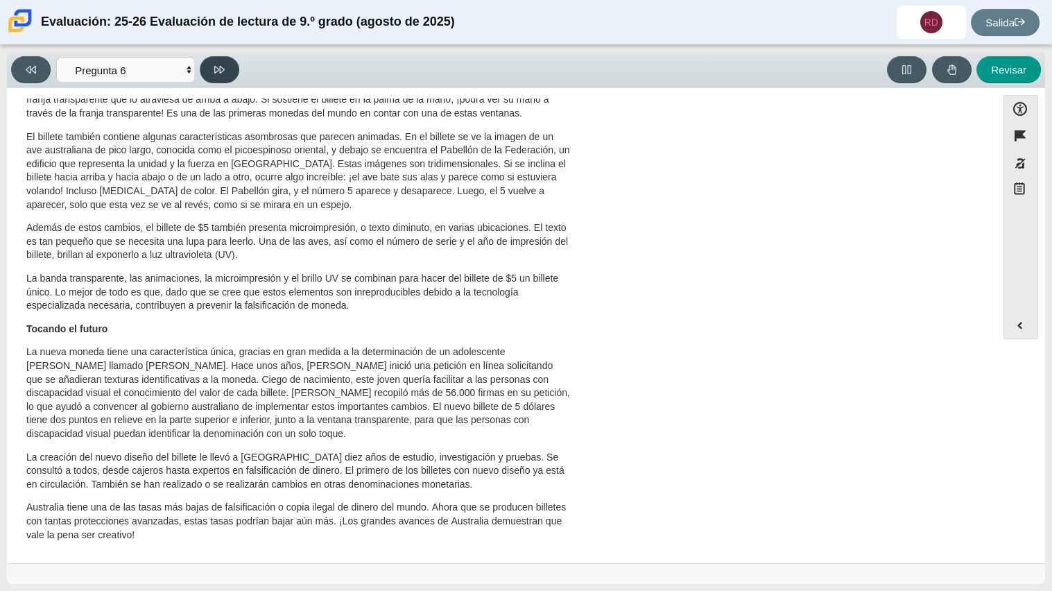
click at [220, 73] on icon at bounding box center [219, 70] width 10 height 10
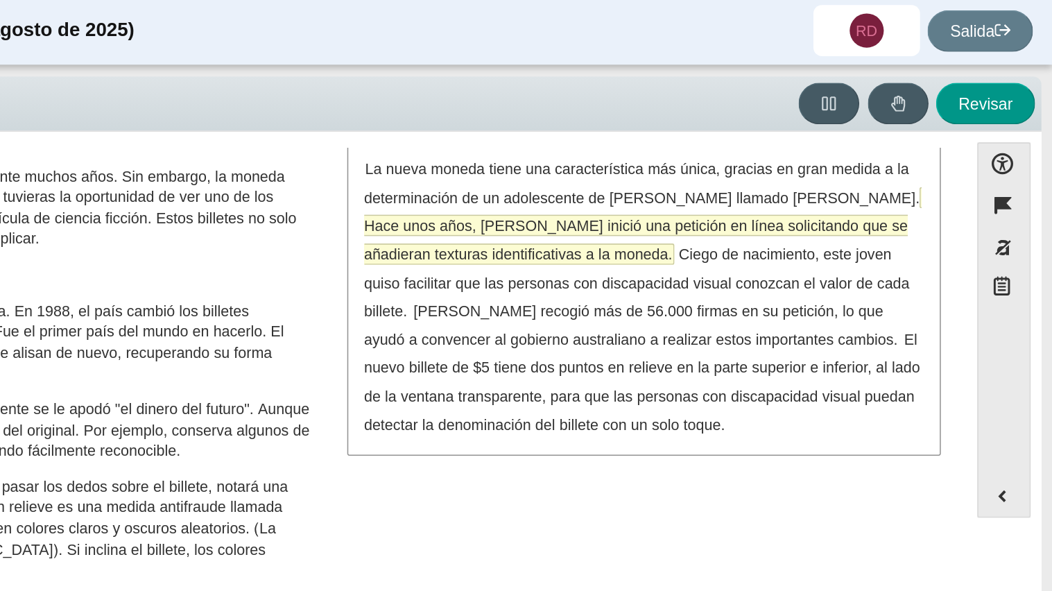
scroll to position [0, 0]
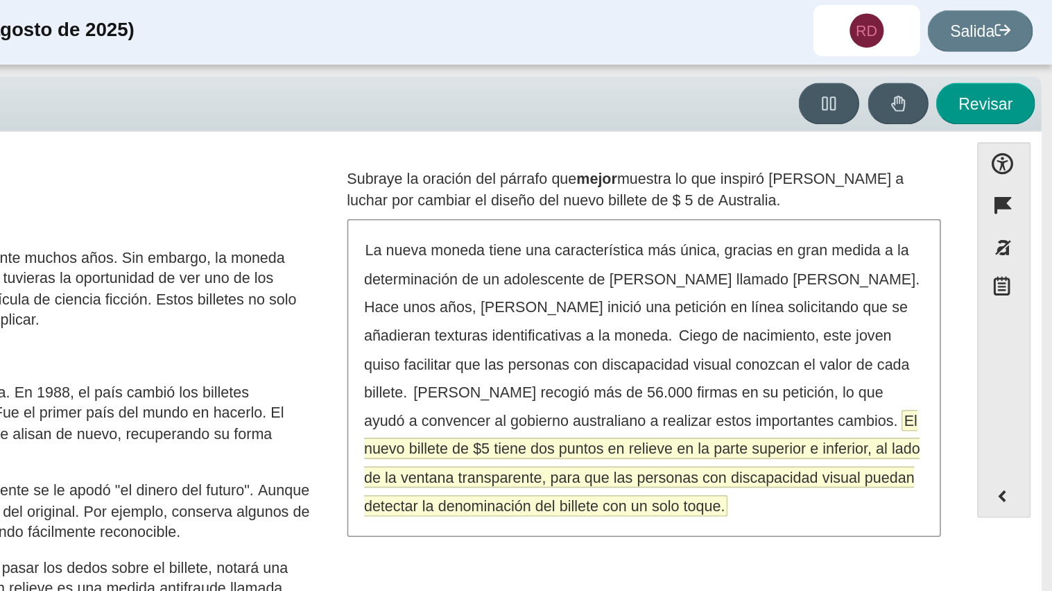
click at [909, 271] on font "El nuevo billete de $5 tiene dos puntos en relieve en la parte superior e infer…" at bounding box center [786, 304] width 362 height 68
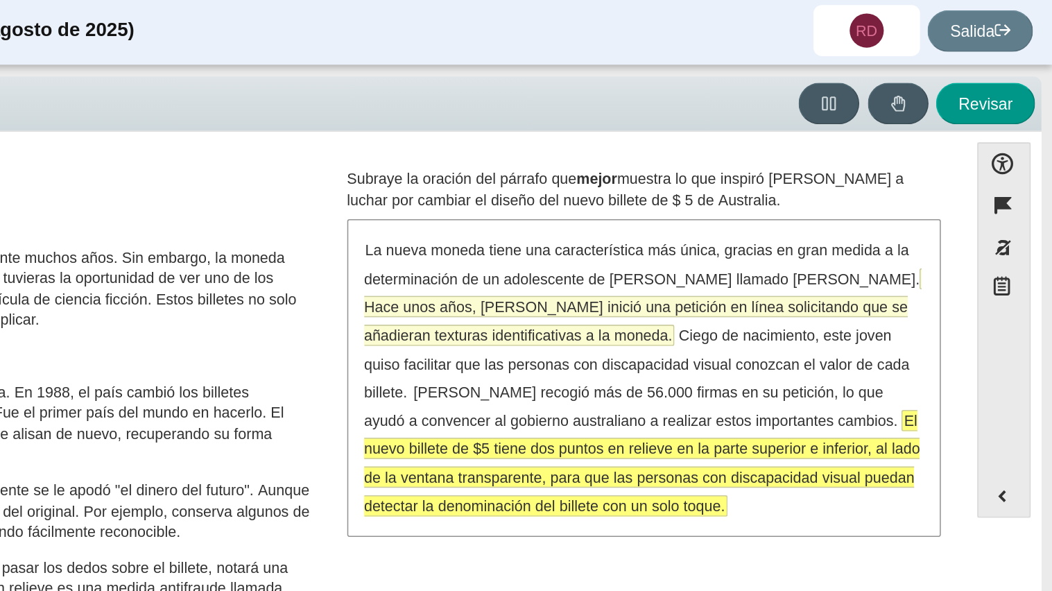
click at [712, 216] on font "Hace unos años, McLeod inició una petición en línea solicitando que se añadiera…" at bounding box center [782, 211] width 354 height 31
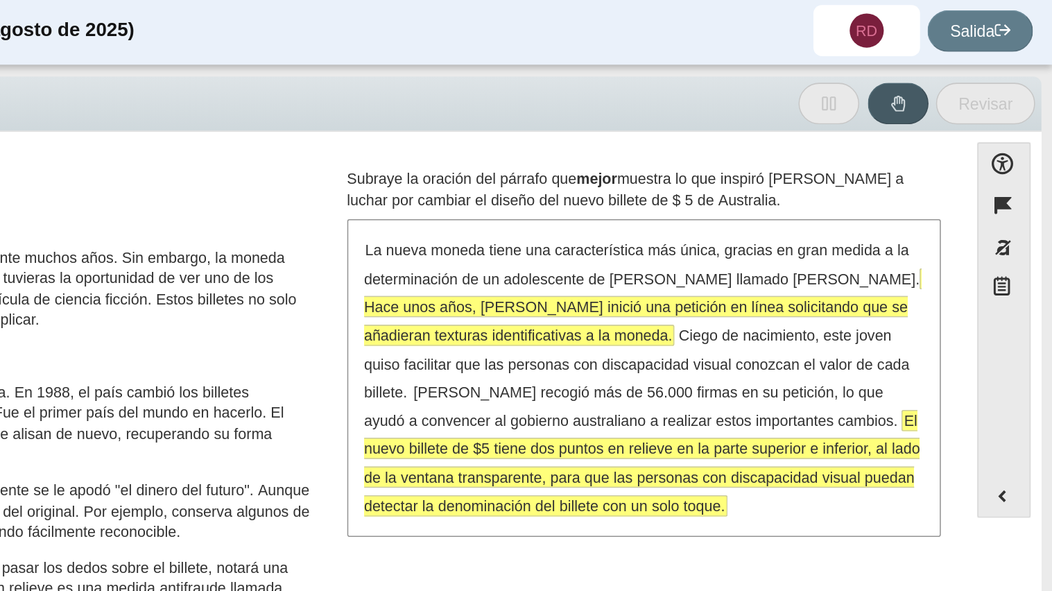
click at [712, 216] on font "Hace unos años, McLeod inició una petición en línea solicitando que se añadiera…" at bounding box center [782, 211] width 354 height 31
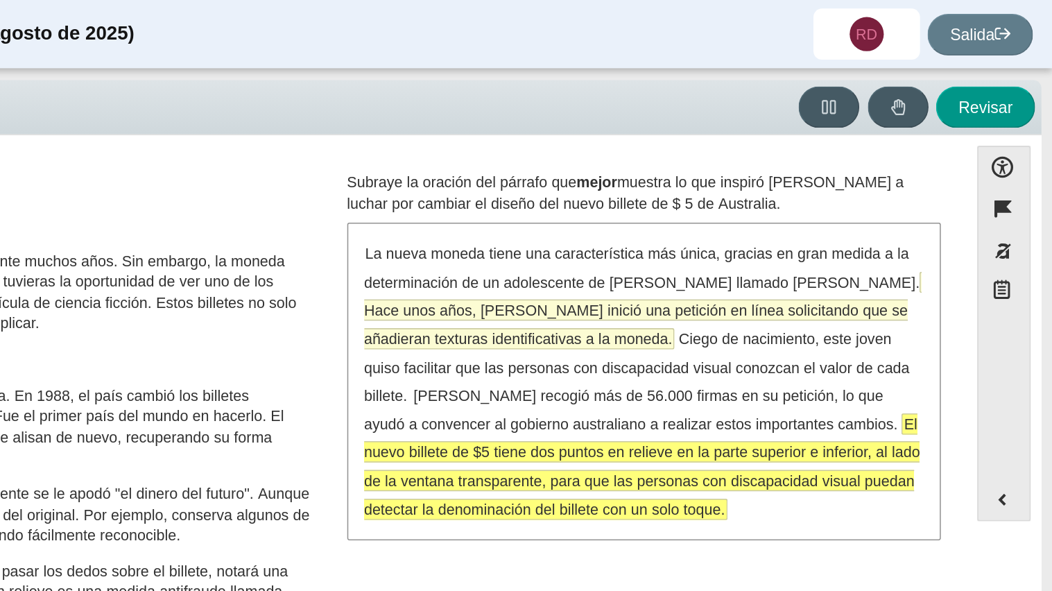
click at [662, 200] on font "Hace unos años, McLeod inició una petición en línea solicitando que se añadiera…" at bounding box center [782, 211] width 354 height 31
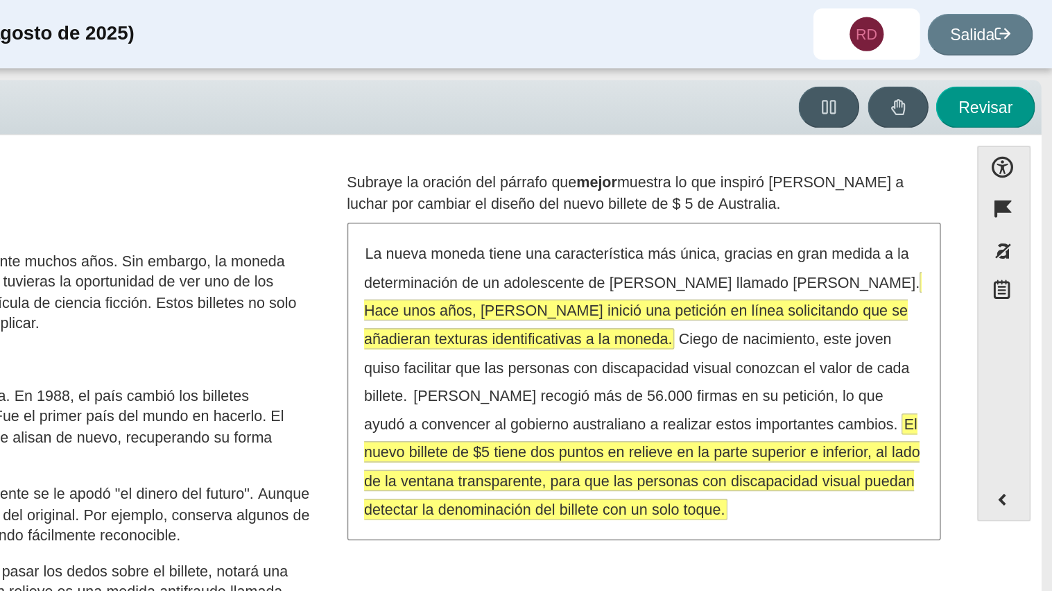
click at [795, 198] on font "Hace unos años, McLeod inició una petición en línea solicitando que se añadiera…" at bounding box center [782, 211] width 354 height 31
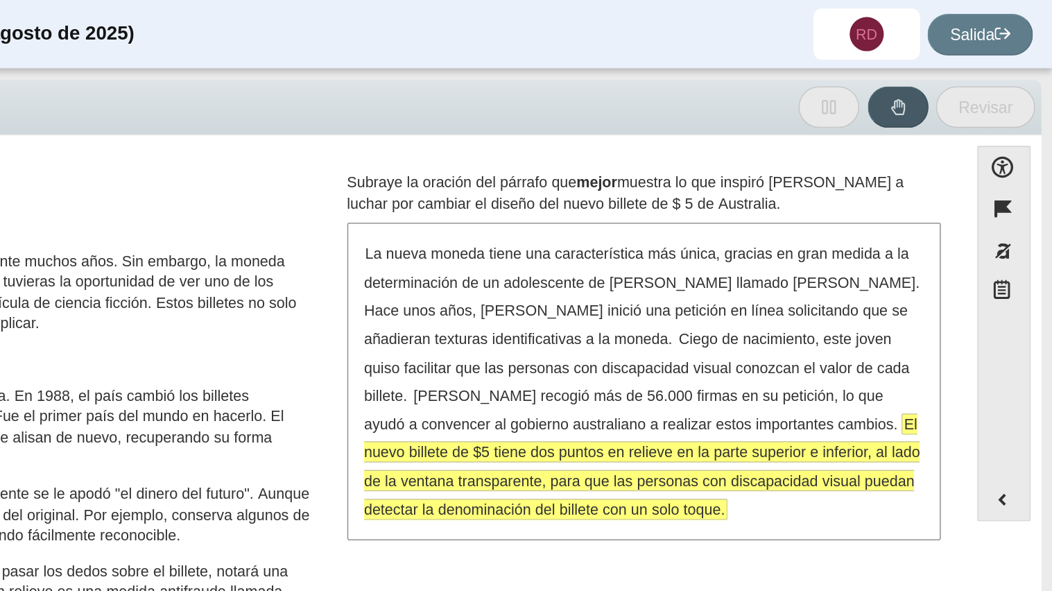
click at [699, 212] on div "La nueva moneda tiene una característica más única, gracias en gran medida a la…" at bounding box center [787, 248] width 384 height 204
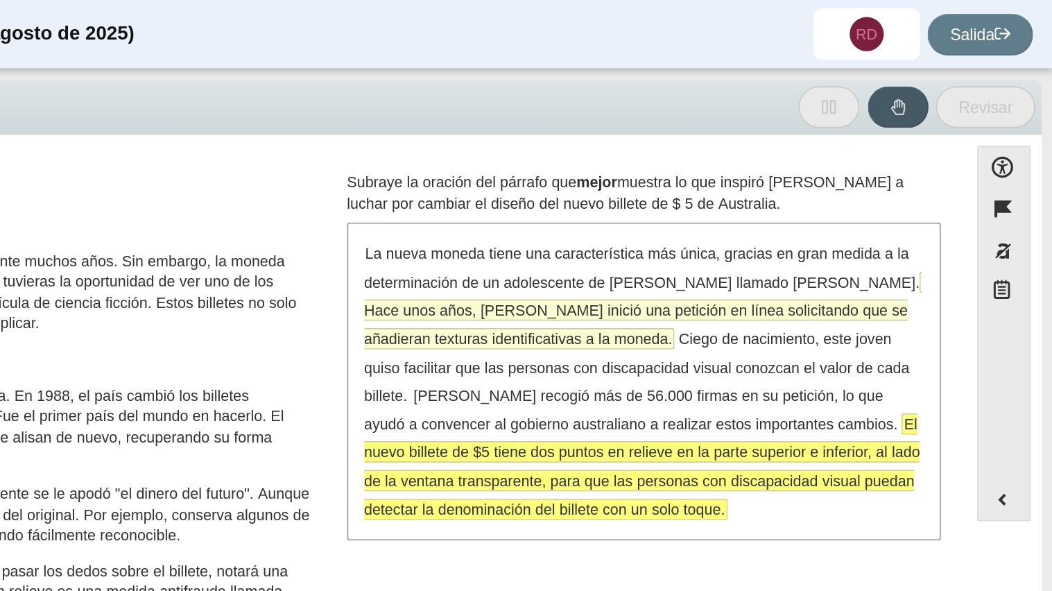
click at [715, 205] on font "Hace unos años, McLeod inició una petición en línea solicitando que se añadiera…" at bounding box center [782, 211] width 354 height 31
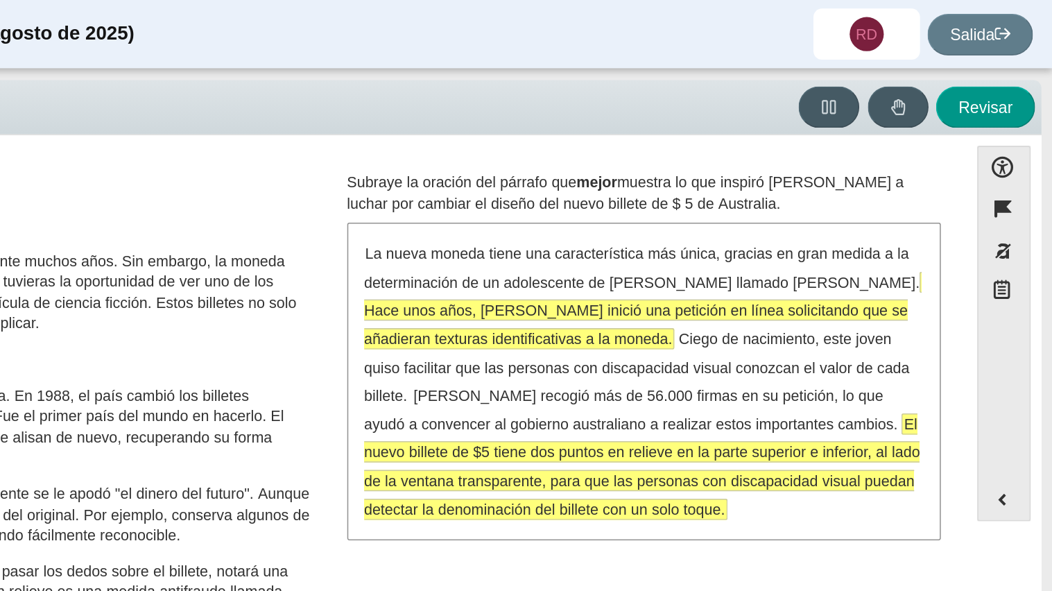
click at [840, 270] on font "El nuevo billete de $5 tiene dos puntos en relieve en la parte superior e infer…" at bounding box center [786, 304] width 362 height 68
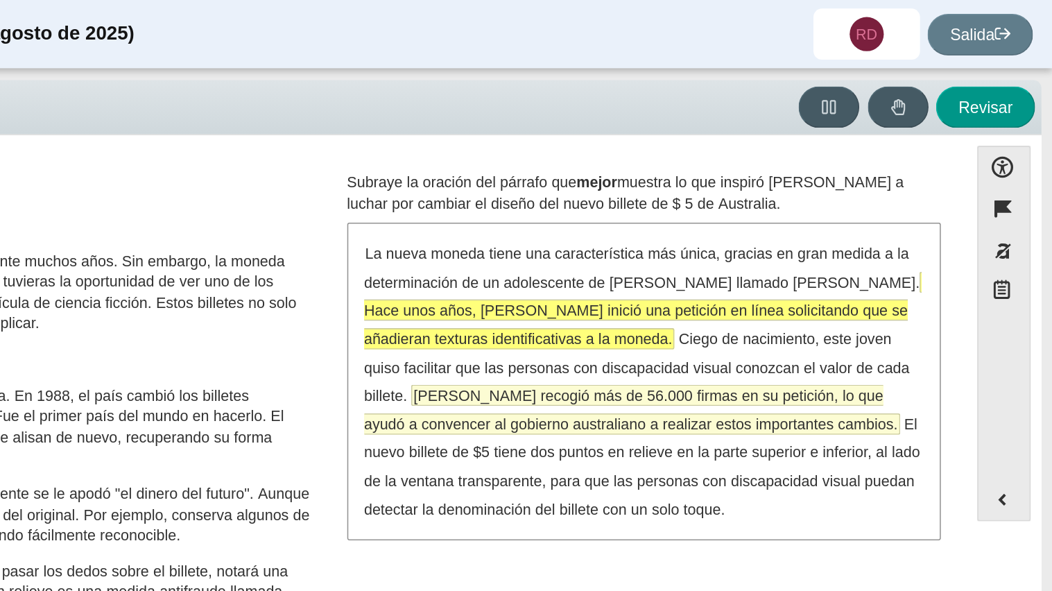
click at [662, 281] on font "McLeod recogió más de 56.000 firmas en su petición, lo que ayudó a convencer al…" at bounding box center [779, 266] width 348 height 31
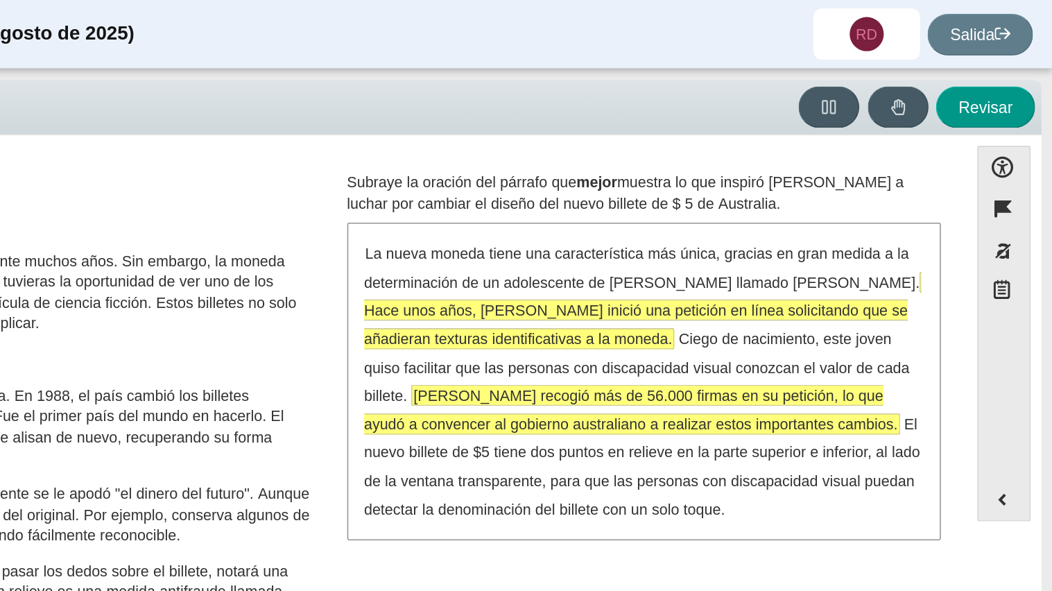
click at [662, 281] on font "McLeod recogió más de 56.000 firmas en su petición, lo que ayudó a convencer al…" at bounding box center [779, 266] width 348 height 31
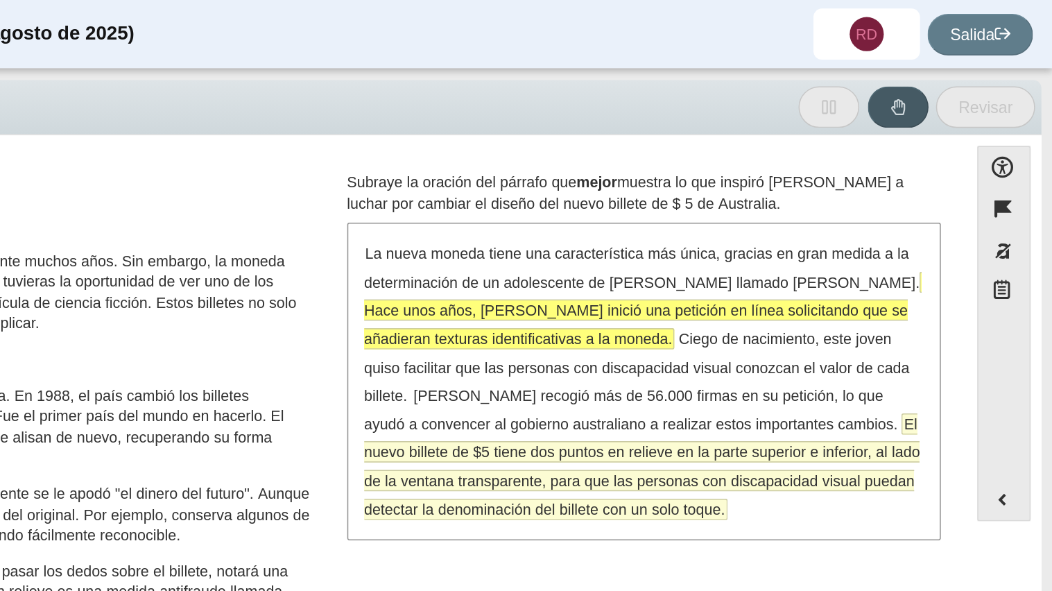
click at [828, 273] on font "El nuevo billete de $5 tiene dos puntos en relieve en la parte superior e infer…" at bounding box center [786, 304] width 362 height 68
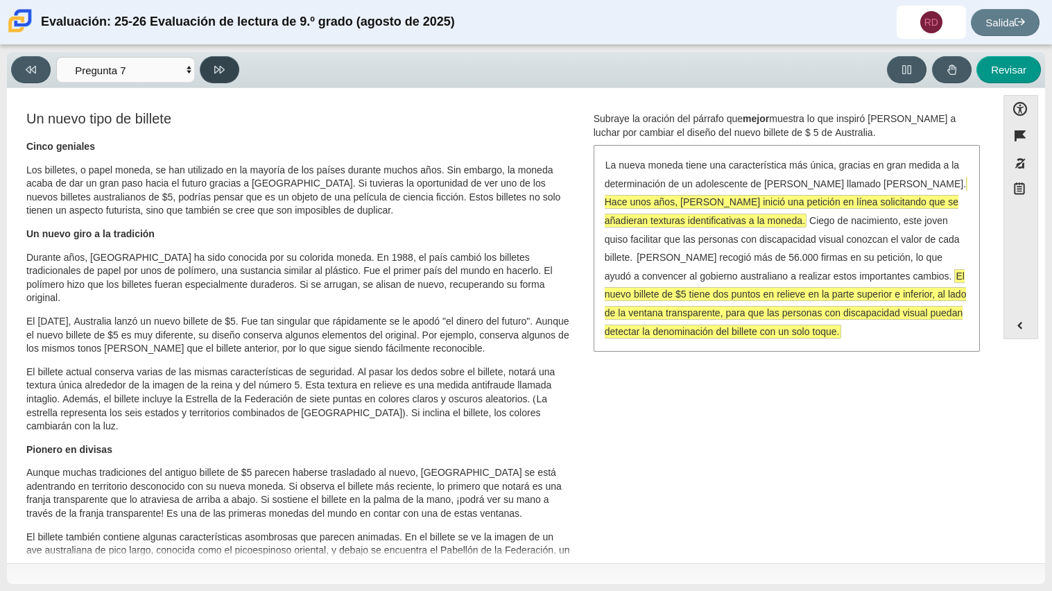
click at [223, 69] on icon at bounding box center [219, 70] width 10 height 10
select select "ea8338c2-a6a3-418e-a305-2b963b54a290"
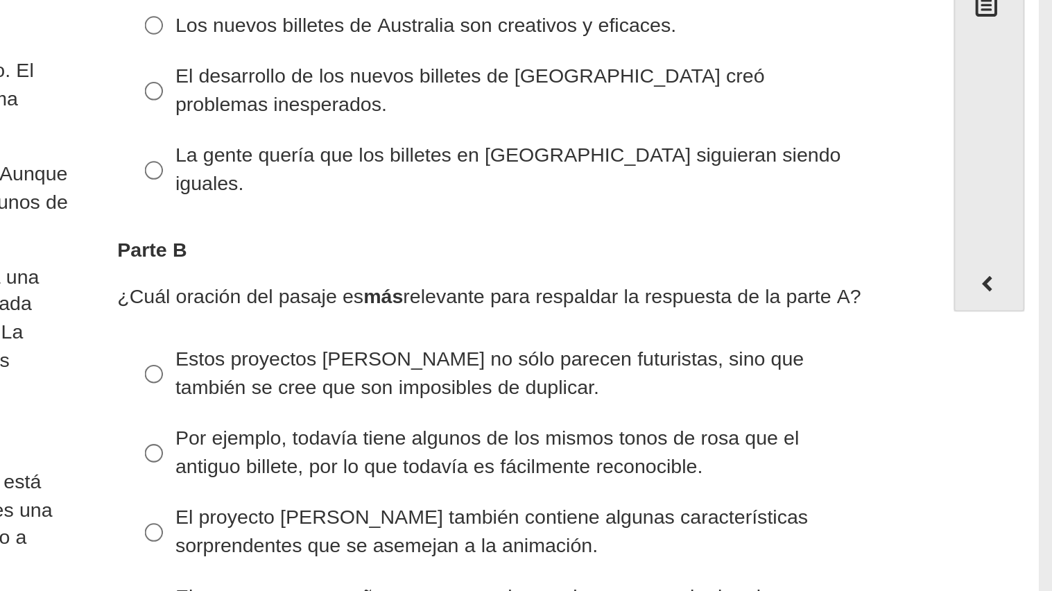
click at [705, 356] on font "Estos proyectos de ley no sólo parecen futuristas, sino que también se cree que…" at bounding box center [776, 369] width 308 height 26
click at [616, 350] on input "Estos proyectos de ley no sólo parecen futuristas, sino que también se cree que…" at bounding box center [611, 369] width 9 height 39
radio input "true"
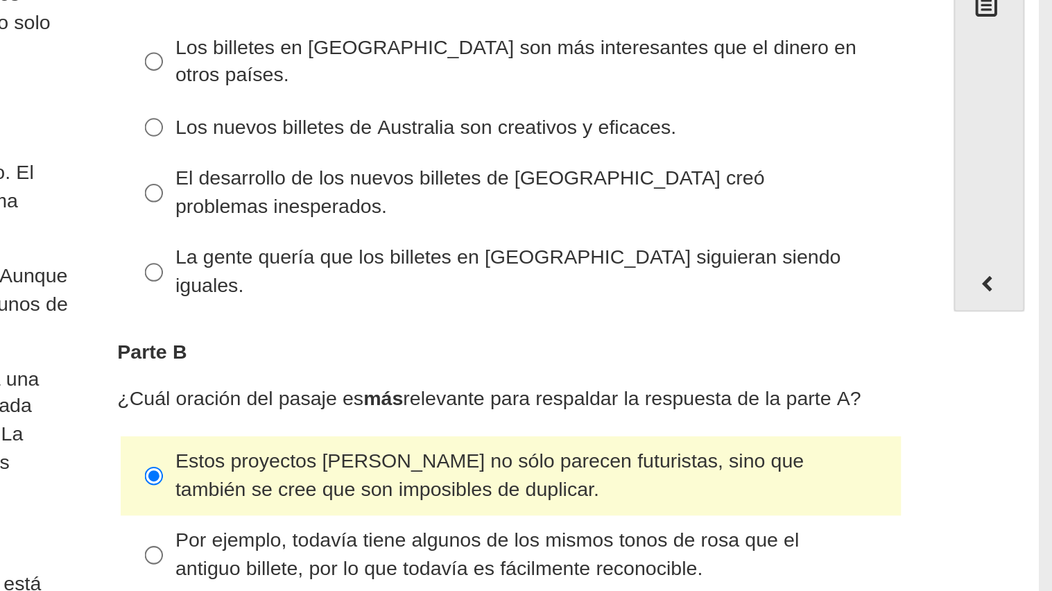
click at [631, 242] on font "Los nuevos billetes de Australia son creativos y eficaces." at bounding box center [745, 248] width 246 height 12
click at [616, 241] on input "Los nuevos billetes de Australia son creativos y eficaces. Los nuevos billetes …" at bounding box center [611, 248] width 9 height 25
radio input "true"
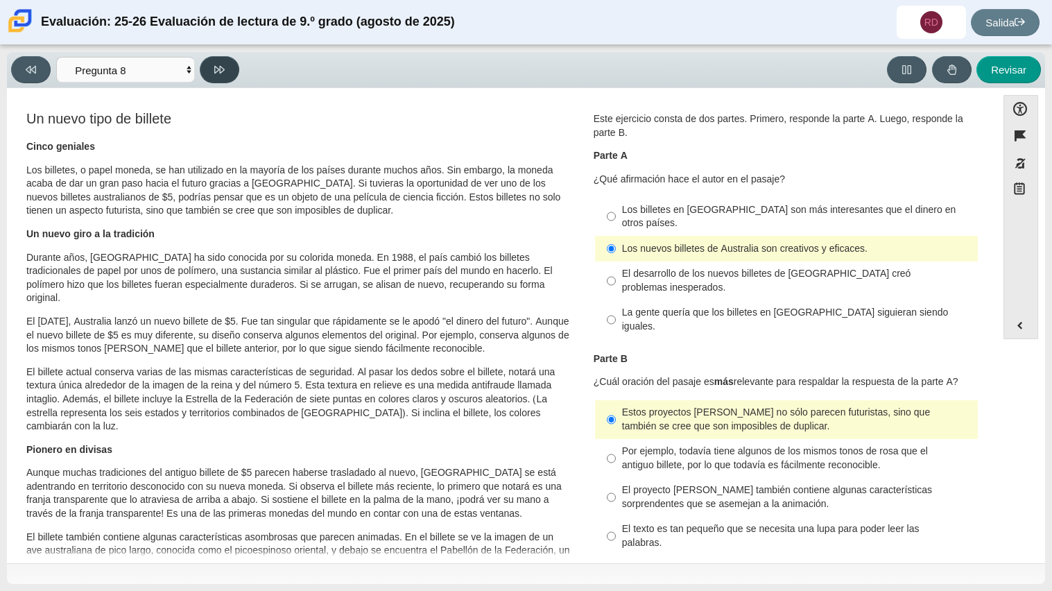
click at [217, 58] on button at bounding box center [220, 69] width 40 height 27
select select "89f058d6-b15c-4ef5-a4b3-fdaffb8868b6"
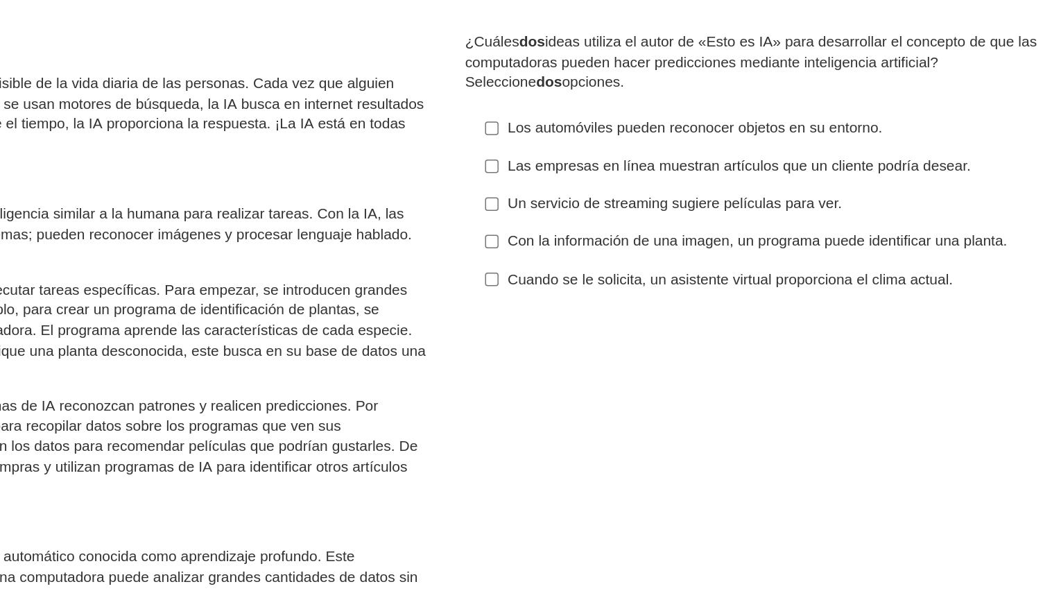
click at [853, 265] on label "Con la información de una imagen, un programa puede identificar una planta. Con…" at bounding box center [787, 252] width 381 height 25
click at [616, 265] on input "Con la información de una imagen, un programa puede identificar una planta. Con…" at bounding box center [611, 252] width 9 height 25
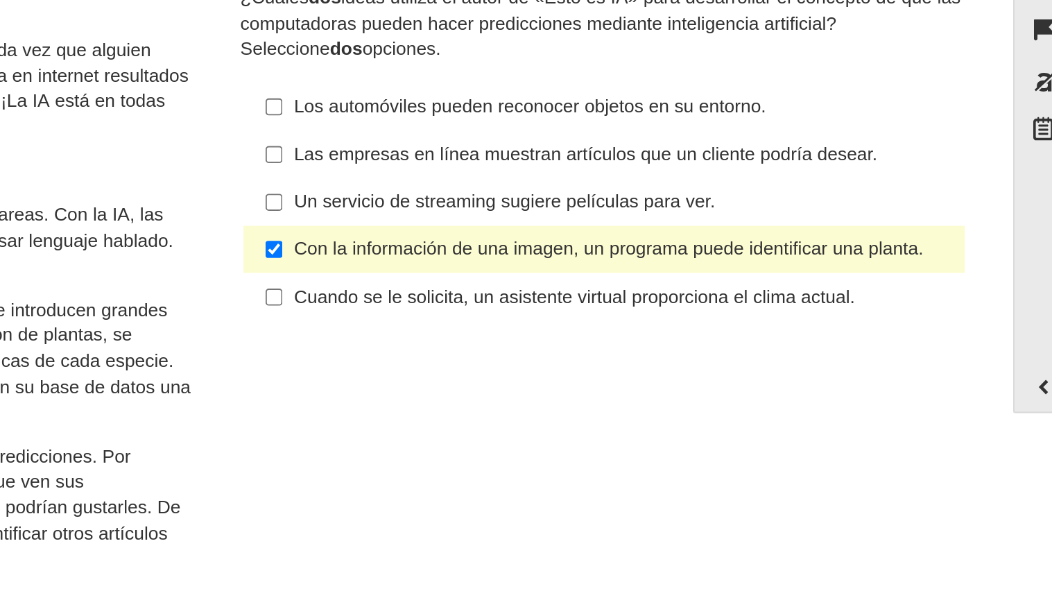
click at [918, 259] on div "Con la información de una imagen, un programa puede identificar una planta." at bounding box center [797, 253] width 350 height 14
click at [616, 265] on input "Con la información de una imagen, un programa puede identificar una planta. Con…" at bounding box center [611, 252] width 9 height 25
checkbox input "false"
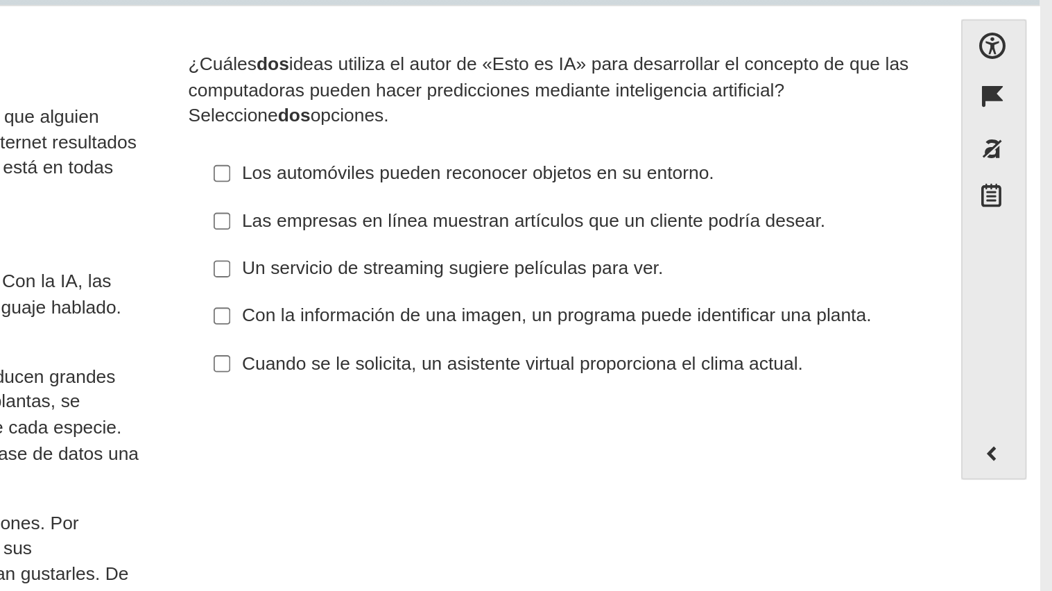
click at [834, 166] on label "Los automóviles pueden reconocer objetos en su entorno. Los automóviles pueden …" at bounding box center [787, 176] width 381 height 25
click at [616, 166] on input "Los automóviles pueden reconocer objetos en su entorno. Los automóviles pueden …" at bounding box center [611, 176] width 9 height 25
checkbox input "true"
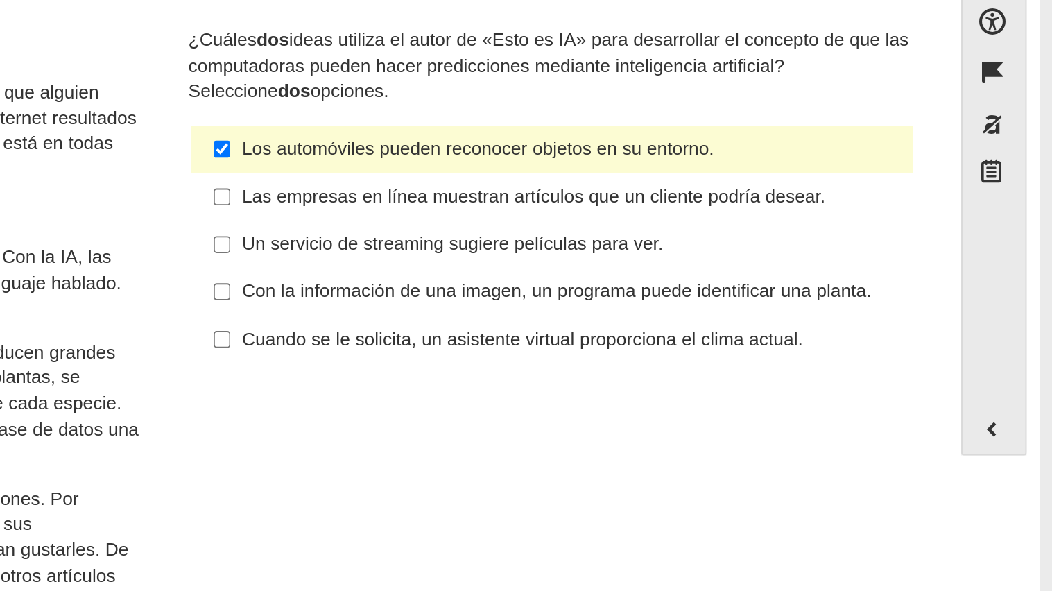
click at [659, 257] on font "Con la información de una imagen, un programa puede identificar una planta." at bounding box center [789, 252] width 334 height 12
click at [616, 257] on input "Con la información de una imagen, un programa puede identificar una planta. Con…" at bounding box center [611, 252] width 9 height 25
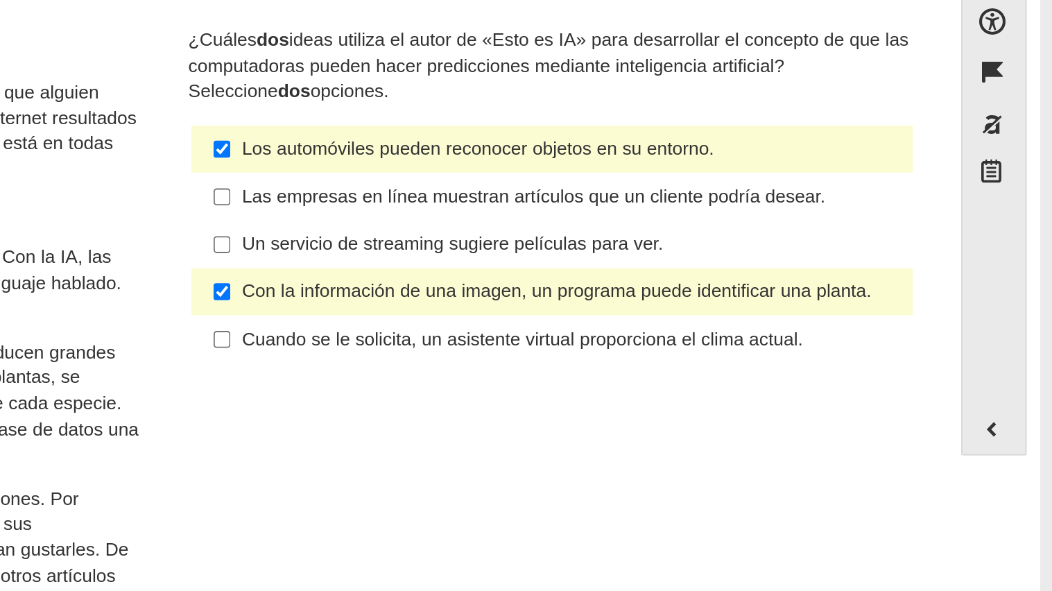
click at [687, 253] on font "Con la información de una imagen, un programa puede identificar una planta." at bounding box center [789, 252] width 334 height 12
click at [616, 253] on input "Con la información de una imagen, un programa puede identificar una planta. Con…" at bounding box center [611, 252] width 9 height 25
checkbox input "false"
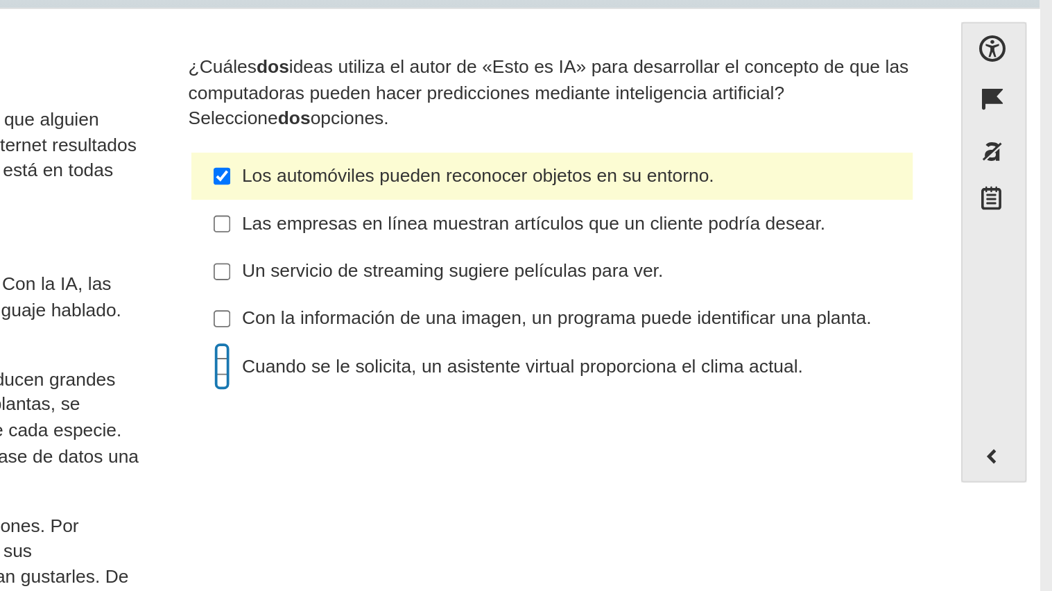
click at [607, 289] on input "Cuando se le solicita, un asistente virtual proporciona el clima actual. Cuando…" at bounding box center [611, 277] width 9 height 25
checkbox input "true"
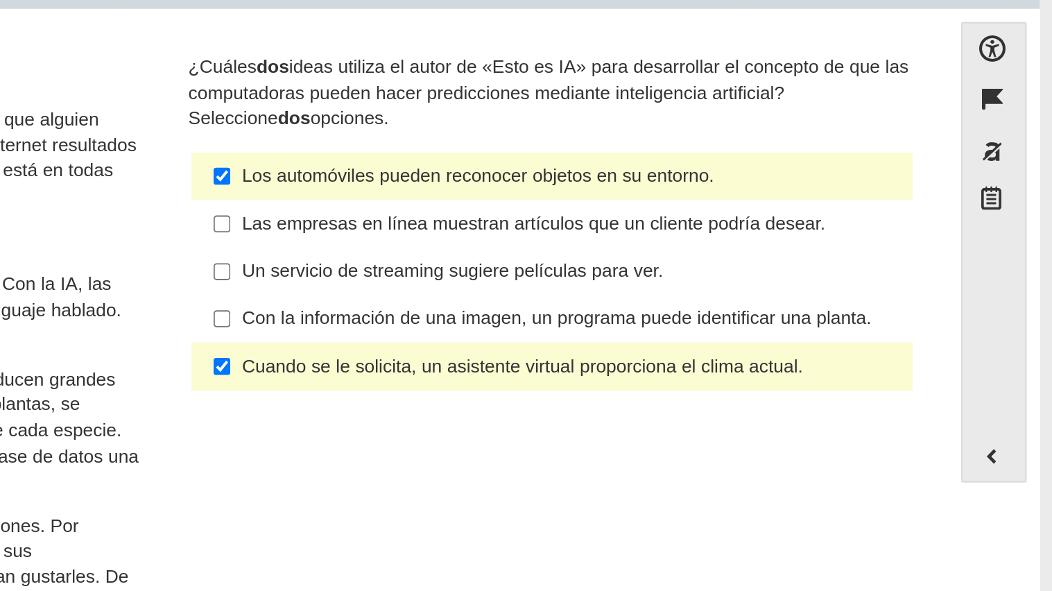
click at [695, 258] on font "Con la información de una imagen, un programa puede identificar una planta." at bounding box center [789, 252] width 334 height 12
click at [616, 258] on input "Con la información de una imagen, un programa puede identificar una planta. Con…" at bounding box center [611, 252] width 9 height 25
checkbox input "true"
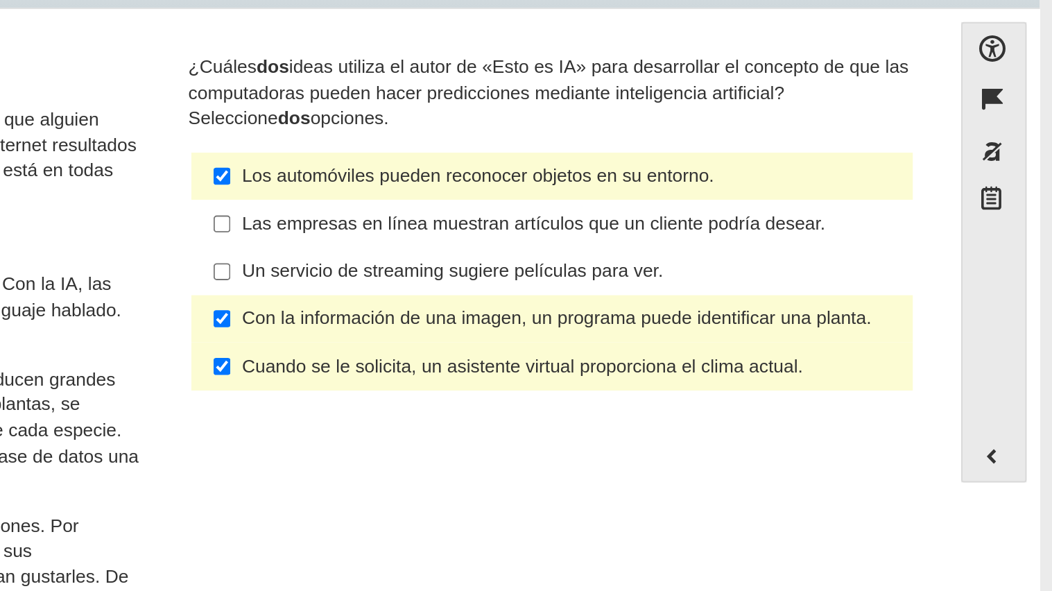
click at [638, 221] on font "Un servicio de streaming sugiere películas para ver." at bounding box center [733, 227] width 223 height 12
click at [616, 221] on input "Un servicio de streaming sugiere películas para ver. Un servicio de streaming s…" at bounding box center [611, 227] width 9 height 25
checkbox input "true"
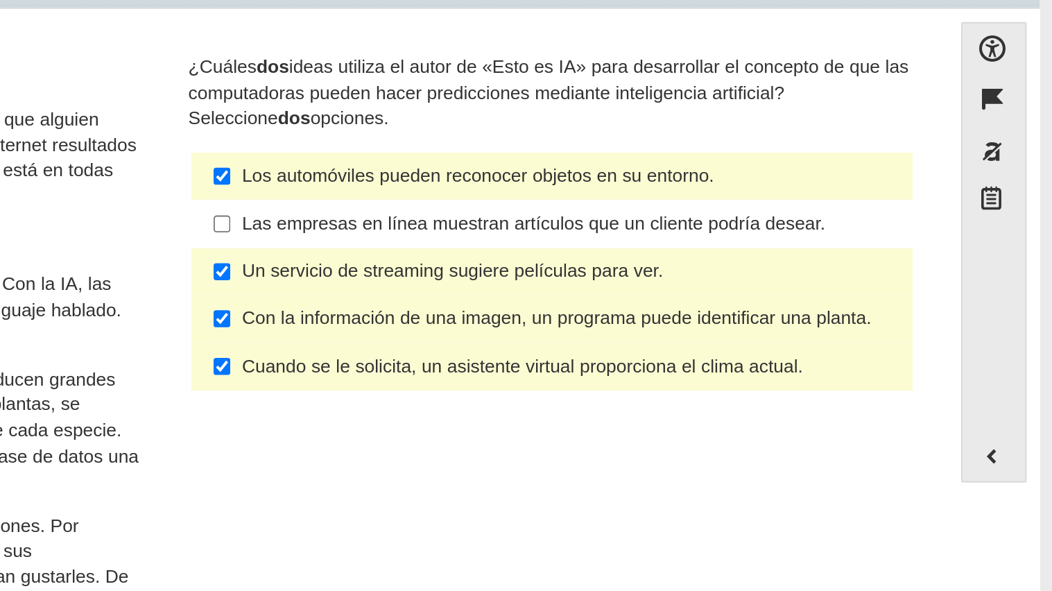
click at [659, 243] on label "Con la información de una imagen, un programa puede identificar una planta. Con…" at bounding box center [787, 252] width 381 height 25
click at [616, 243] on input "Con la información de una imagen, un programa puede identificar una planta. Con…" at bounding box center [611, 252] width 9 height 25
checkbox input "false"
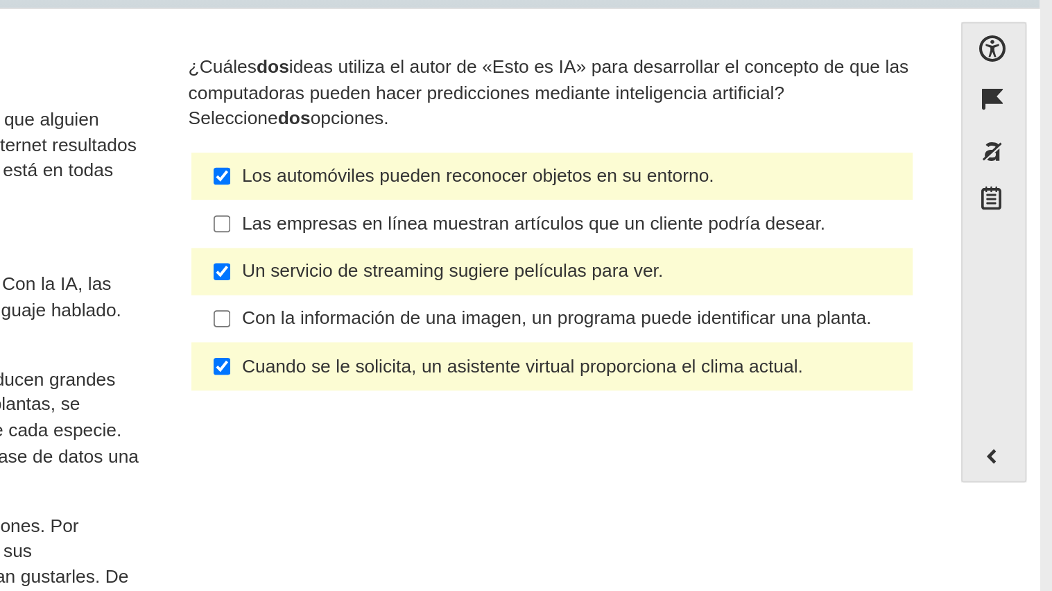
click at [685, 232] on font "Un servicio de streaming sugiere películas para ver." at bounding box center [733, 227] width 223 height 12
click at [616, 232] on input "Un servicio de streaming sugiere películas para ver. Un servicio de streaming s…" at bounding box center [611, 227] width 9 height 25
checkbox input "false"
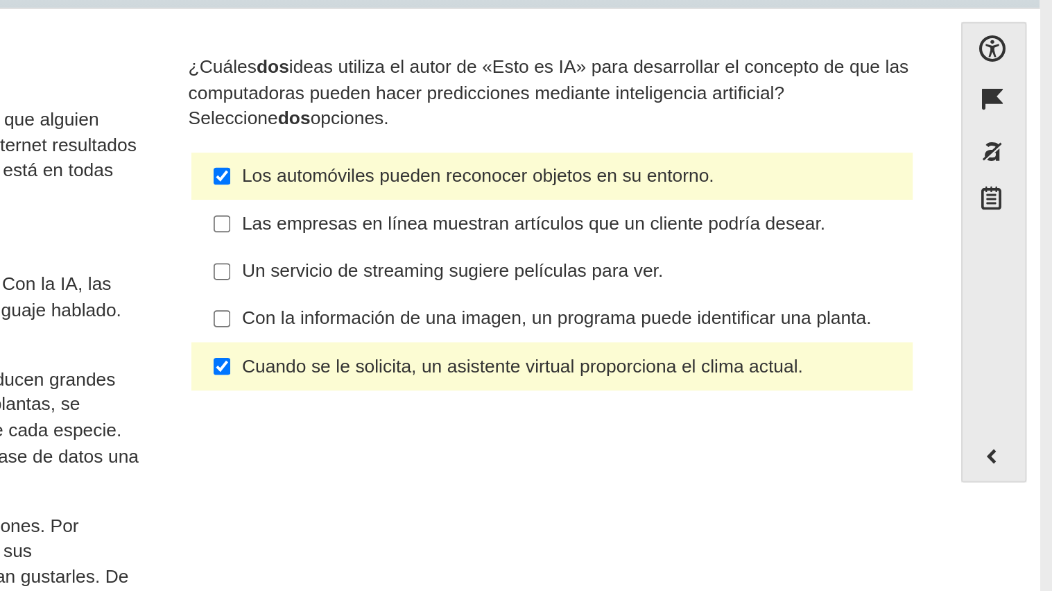
click at [679, 284] on font "Cuando se le solicita, un asistente virtual proporciona el clima actual." at bounding box center [771, 277] width 298 height 12
click at [616, 290] on input "Cuando se le solicita, un asistente virtual proporciona el clima actual. Cuando…" at bounding box center [611, 277] width 9 height 25
checkbox input "false"
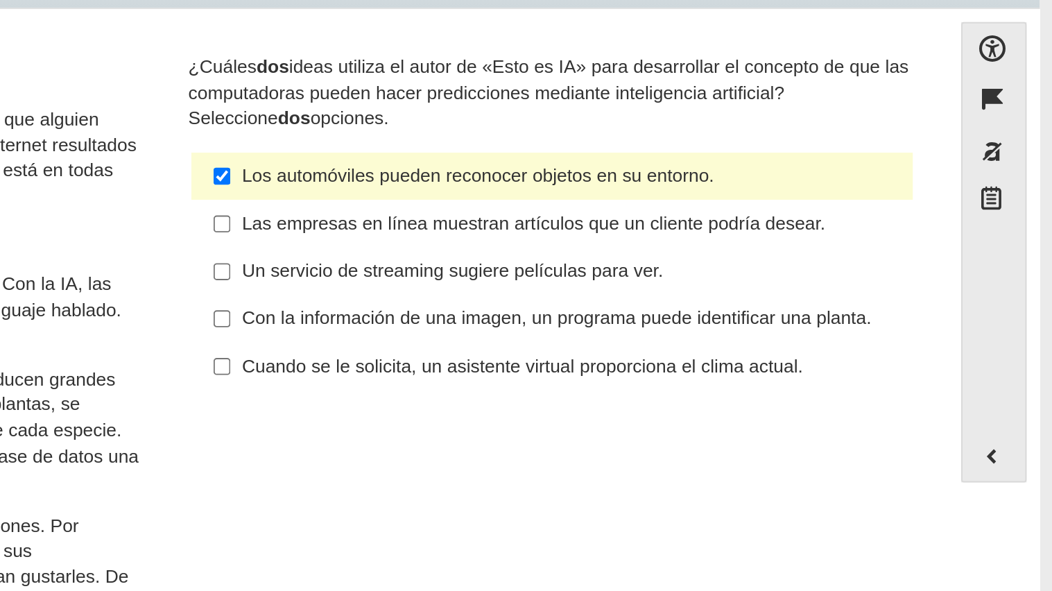
click at [759, 259] on div "Con la información de una imagen, un programa puede identificar una planta." at bounding box center [797, 253] width 350 height 14
click at [616, 265] on input "Con la información de una imagen, un programa puede identificar una planta. Con…" at bounding box center [611, 252] width 9 height 25
checkbox input "true"
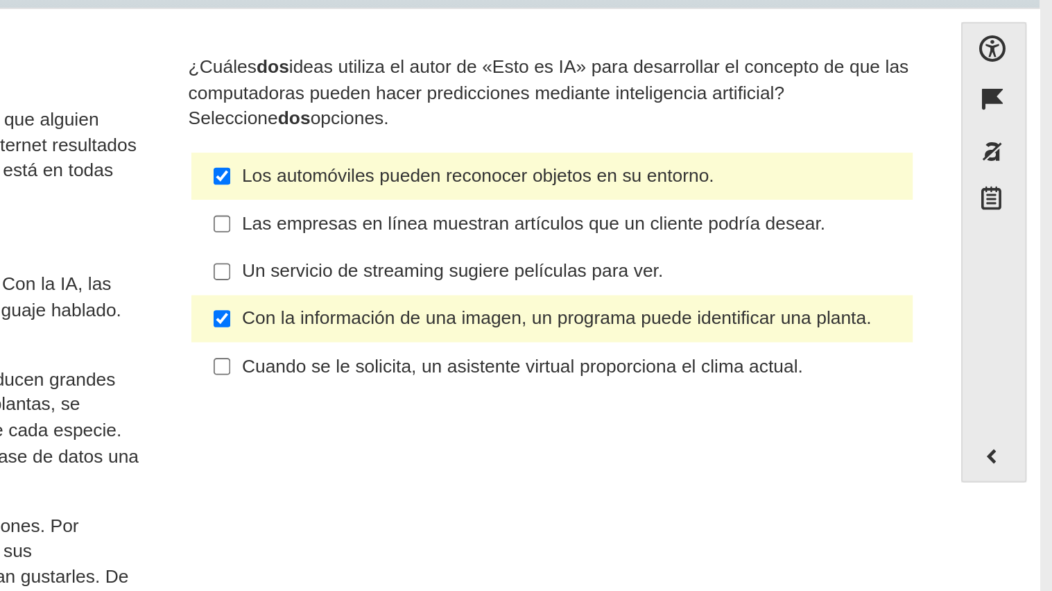
click at [805, 191] on label "Las empresas en línea muestran artículos que un cliente podría desear. Las empr…" at bounding box center [787, 201] width 381 height 25
click at [616, 191] on input "Las empresas en línea muestran artículos que un cliente podría desear. Las empr…" at bounding box center [611, 201] width 9 height 25
checkbox input "true"
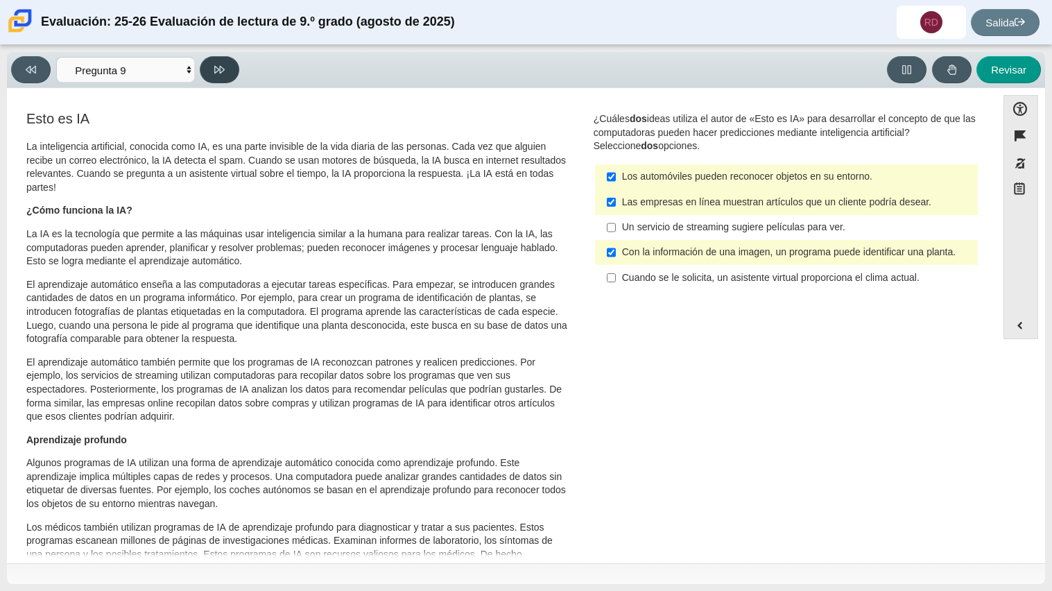
click at [217, 69] on icon at bounding box center [219, 70] width 10 height 8
select select "cdf3c14e-a918-44d1-9b63-3db0fa81641e"
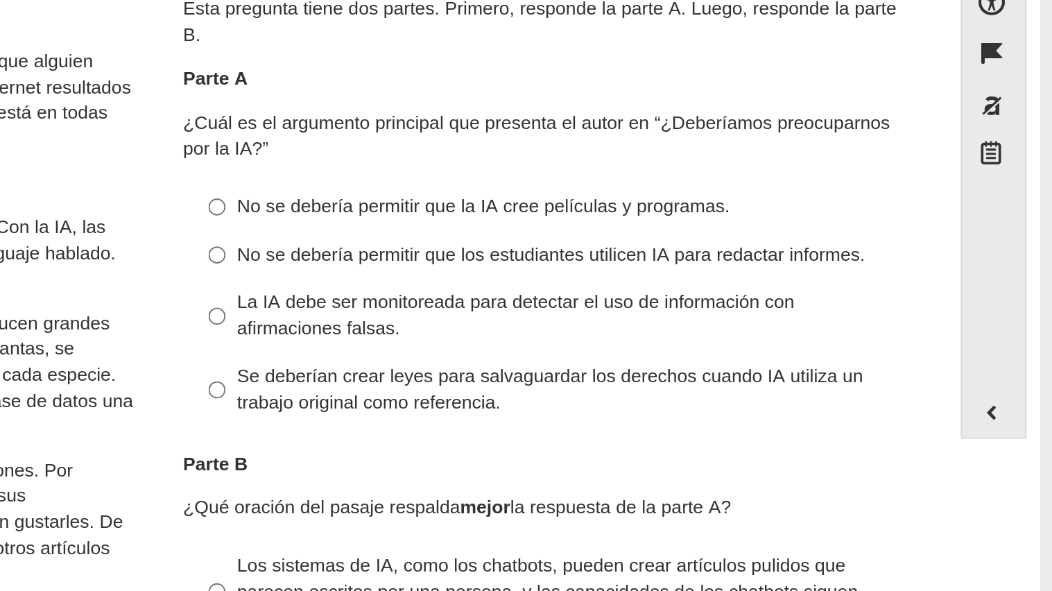
click at [728, 232] on label "No se debería permitir que los estudiantes utilicen IA para redactar informes. …" at bounding box center [787, 242] width 381 height 25
click at [616, 232] on input "No se debería permitir que los estudiantes utilicen IA para redactar informes. …" at bounding box center [611, 242] width 9 height 25
radio input "true"
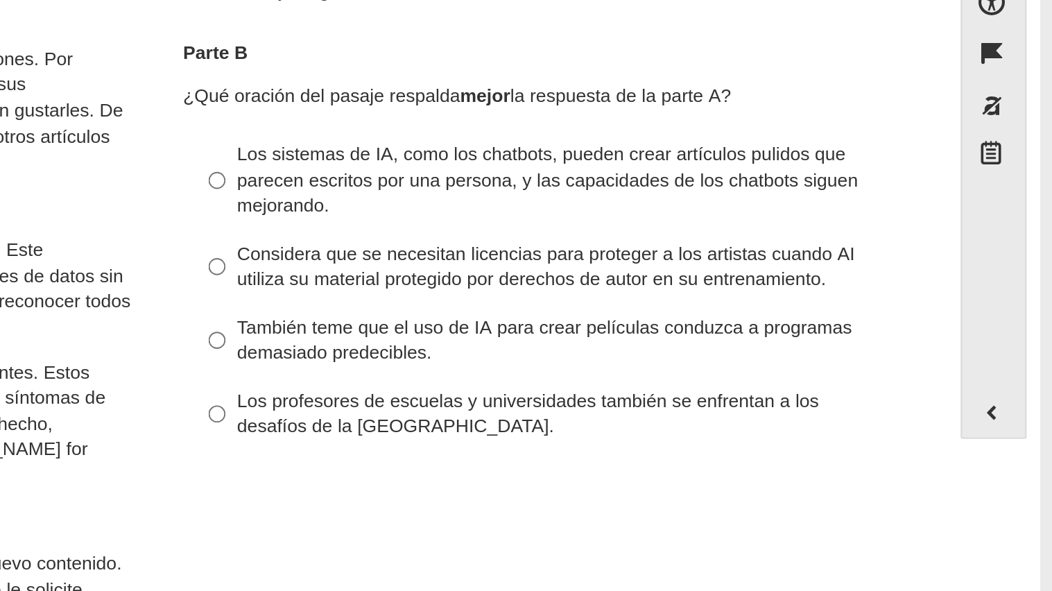
scroll to position [225, 0]
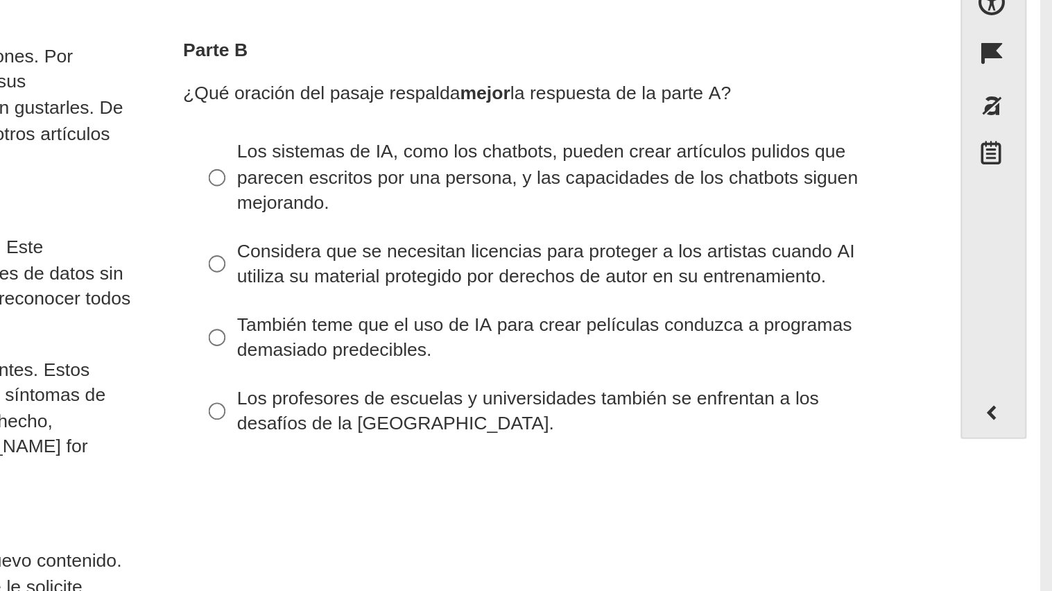
click at [785, 322] on font "Los profesores de escuelas y universidades también se enfrentan a los desafíos …" at bounding box center [775, 324] width 307 height 26
click at [616, 322] on input "Los profesores de escuelas y universidades también se enfrentan a los desafíos …" at bounding box center [611, 324] width 9 height 39
radio input "true"
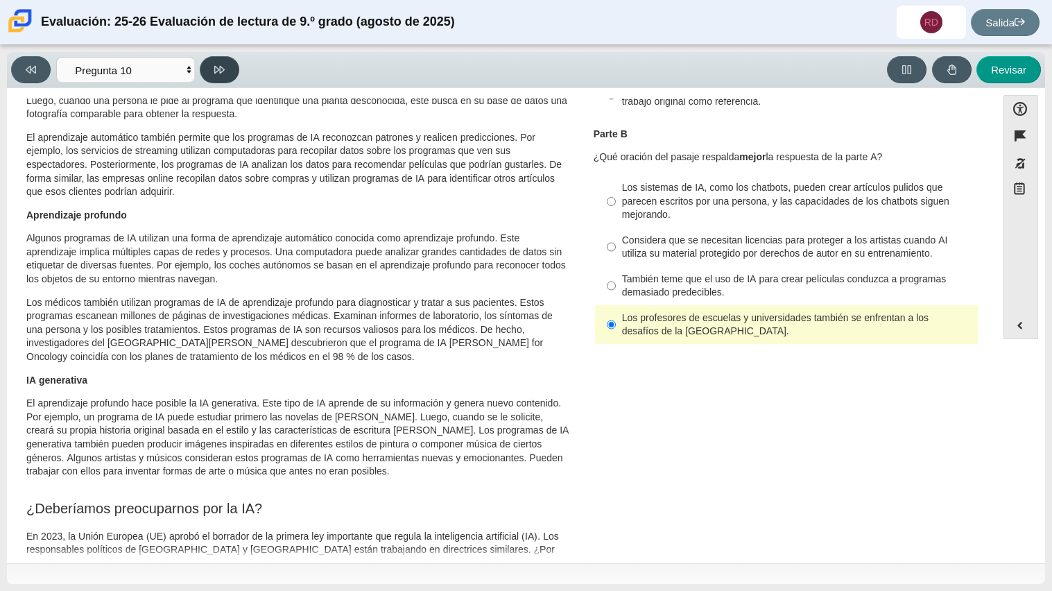
click at [223, 78] on button at bounding box center [220, 69] width 40 height 27
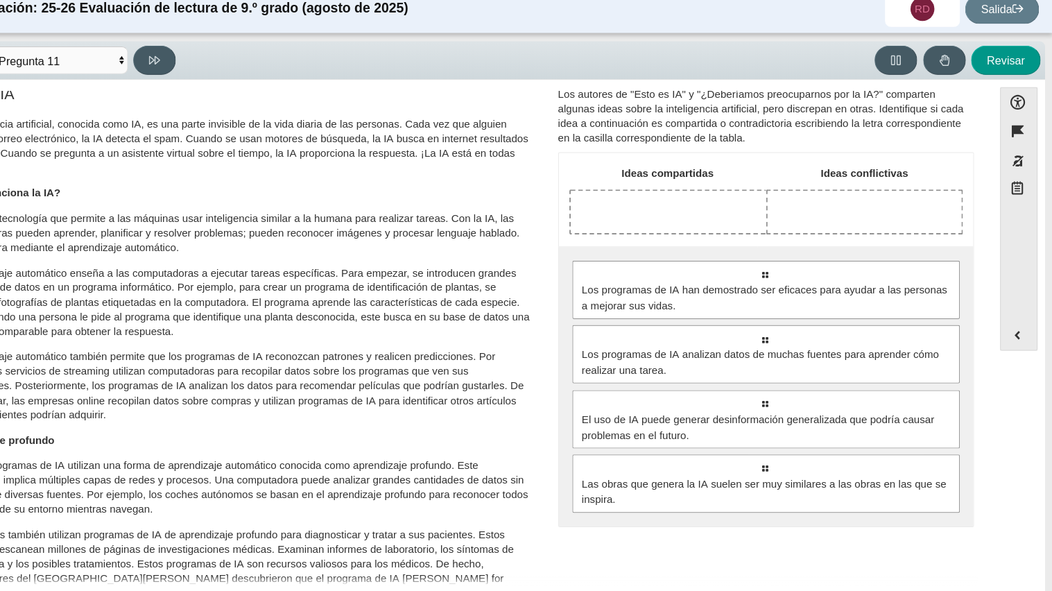
scroll to position [0, 0]
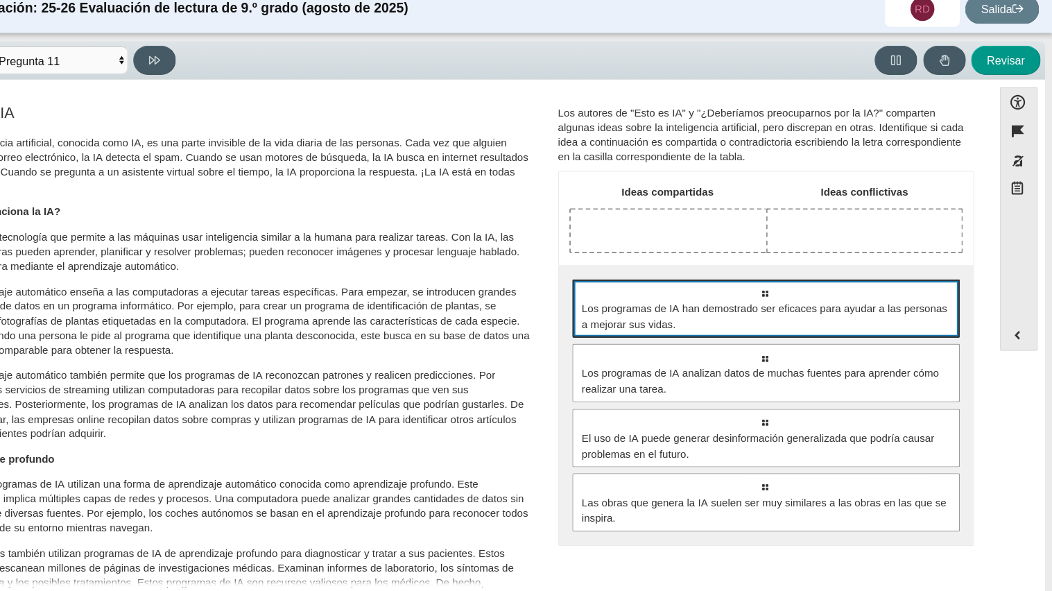
click at [706, 314] on span "Los programas de IA han demostrado ser eficaces para ayudar a las personas a me…" at bounding box center [787, 307] width 343 height 29
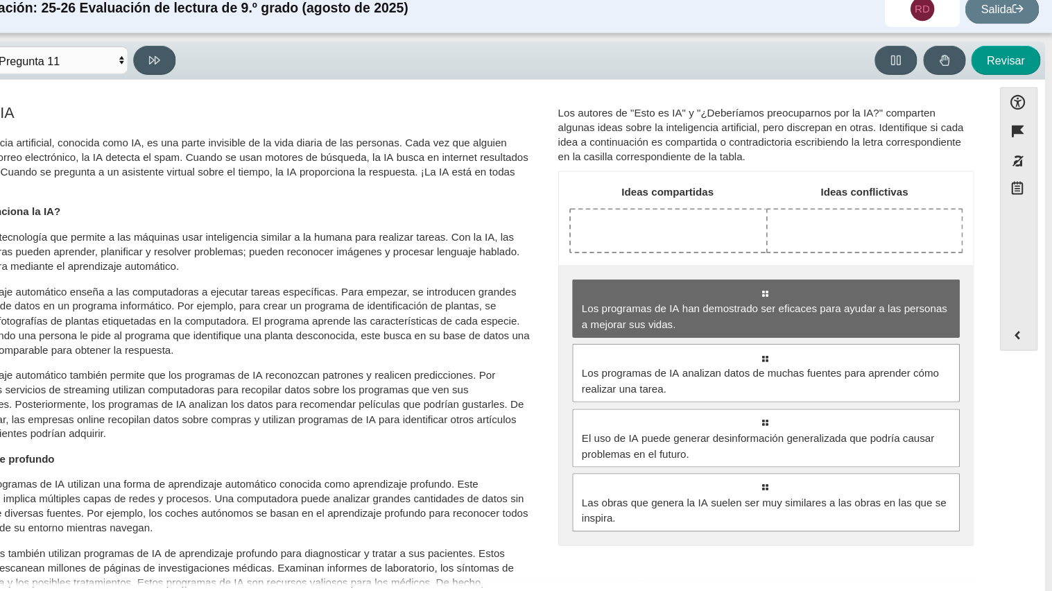
click at [648, 256] on div "Ideas compartidas Ideas conflictivas Seleccione para mover la respuesta a un ár…" at bounding box center [787, 346] width 384 height 346
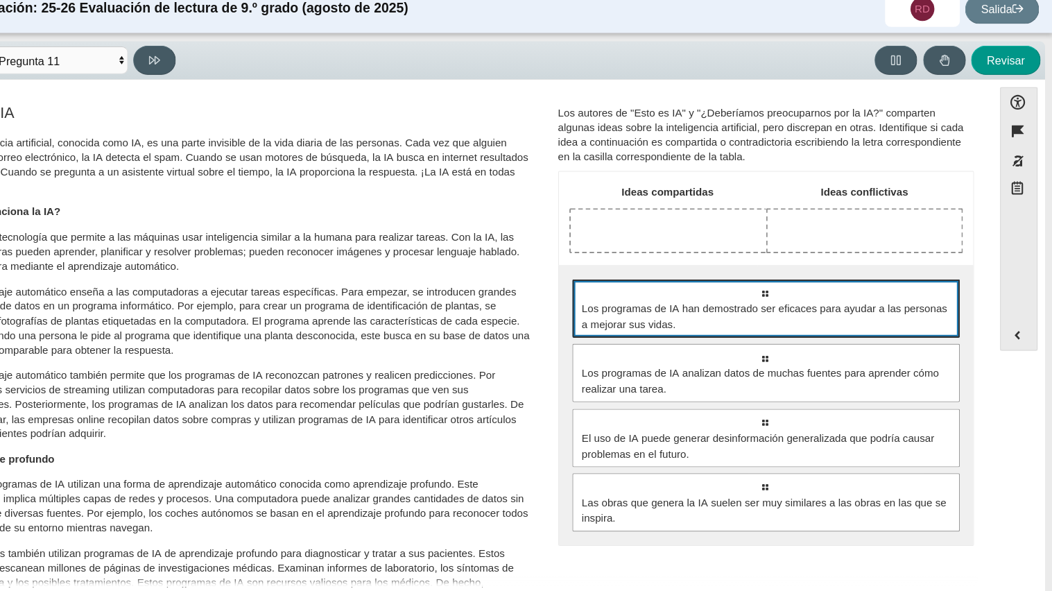
click at [662, 291] on div "Seleccione para mover la respuesta a un área de entrada de respuesta. Los progr…" at bounding box center [786, 300] width 359 height 54
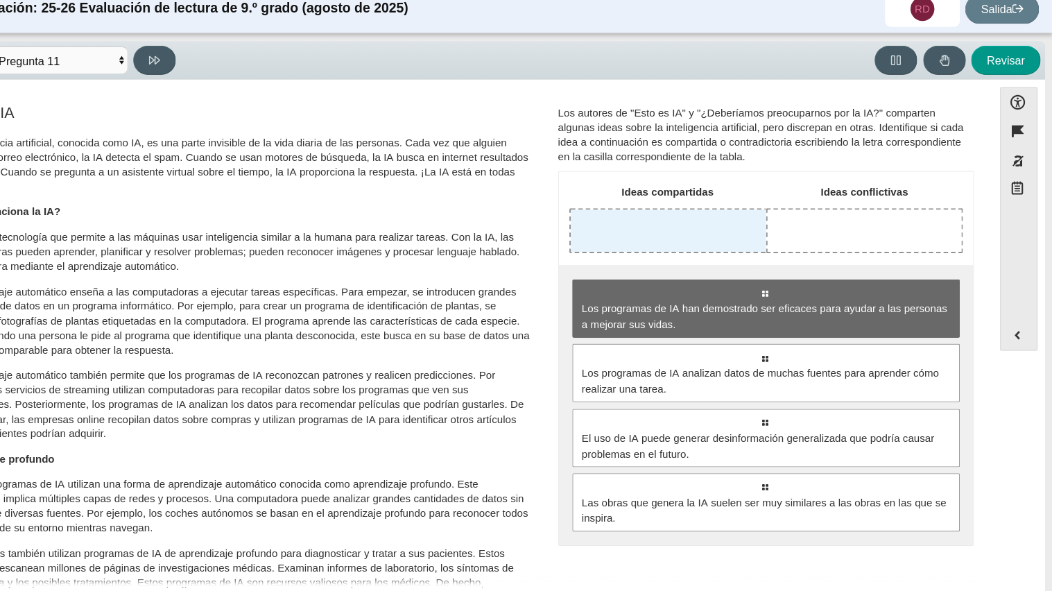
click at [696, 217] on div "Deja la respuesta en la fila 1 de la columna 1 (Ideas compartidas)" at bounding box center [696, 228] width 181 height 39
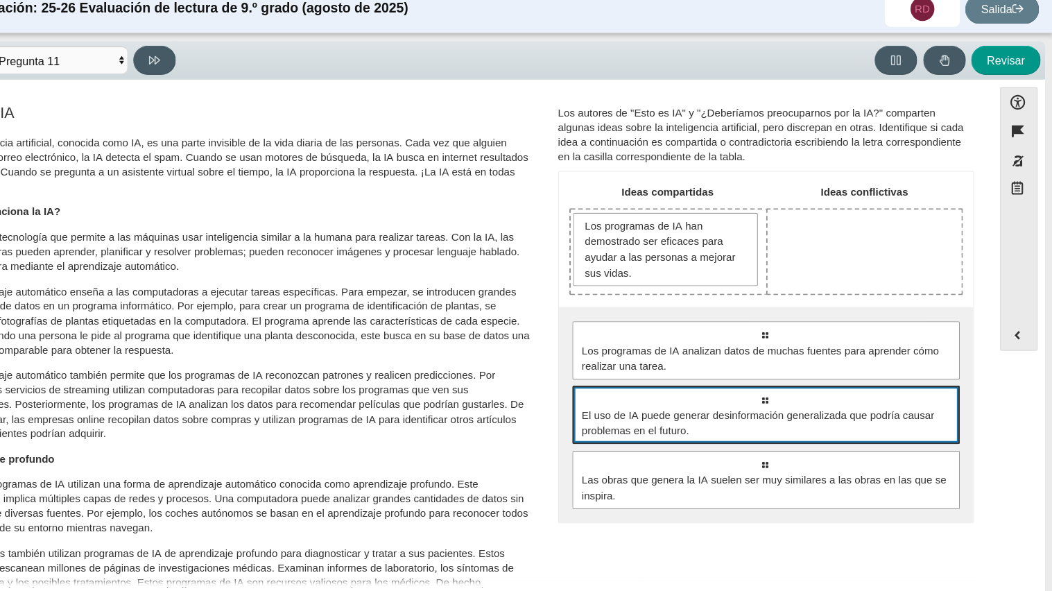
click at [833, 407] on span "El uso de IA puede generar desinformación generalizada que podría causar proble…" at bounding box center [787, 406] width 343 height 29
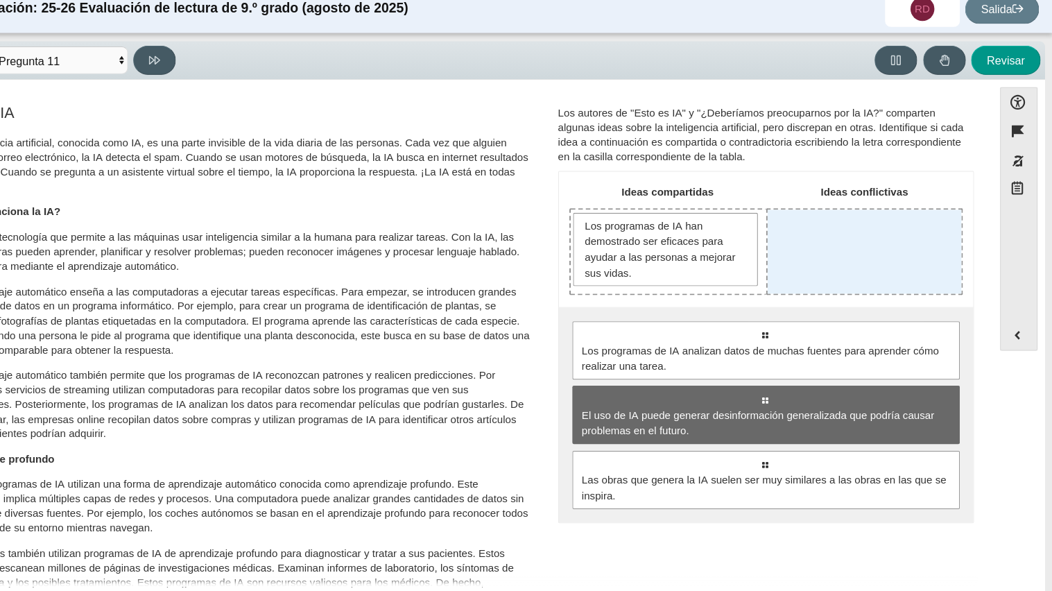
click at [896, 260] on div "Eliminar la respuesta en la fila 1 de la columna 2 (Ideas conflictivas)" at bounding box center [878, 248] width 180 height 78
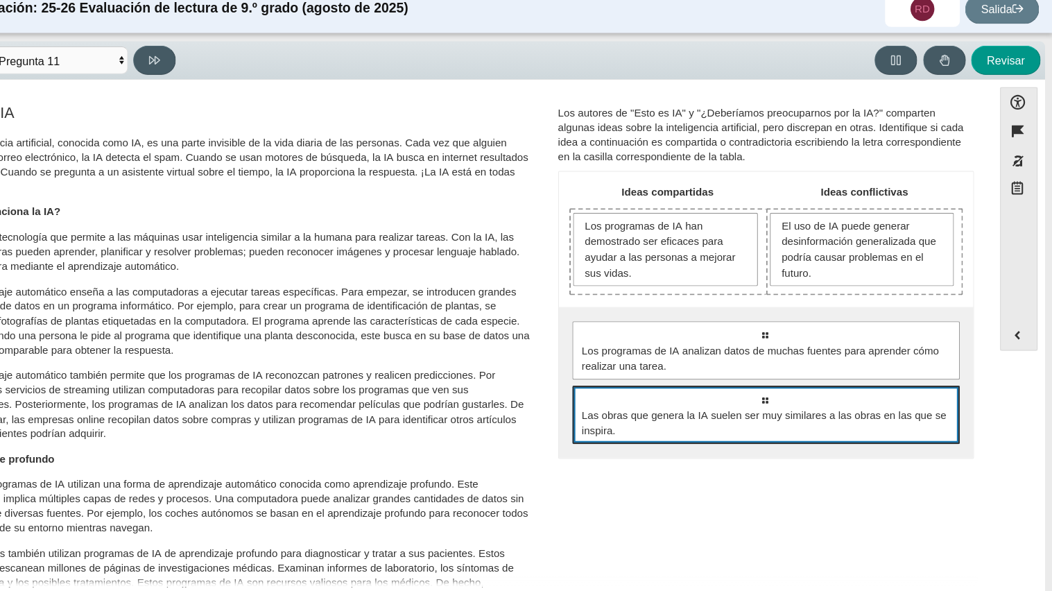
click at [704, 418] on span "Las obras que genera la IA suelen ser muy similares a las obras en las que se i…" at bounding box center [787, 406] width 343 height 29
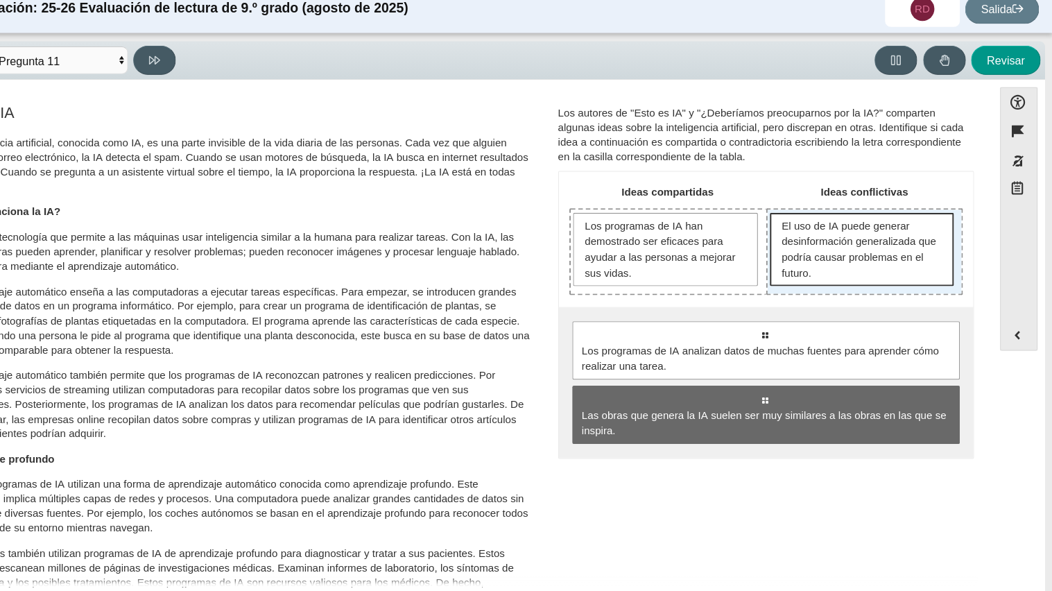
click at [871, 269] on span "El uso de IA puede generar desinformación generalizada que podría causar proble…" at bounding box center [877, 245] width 152 height 58
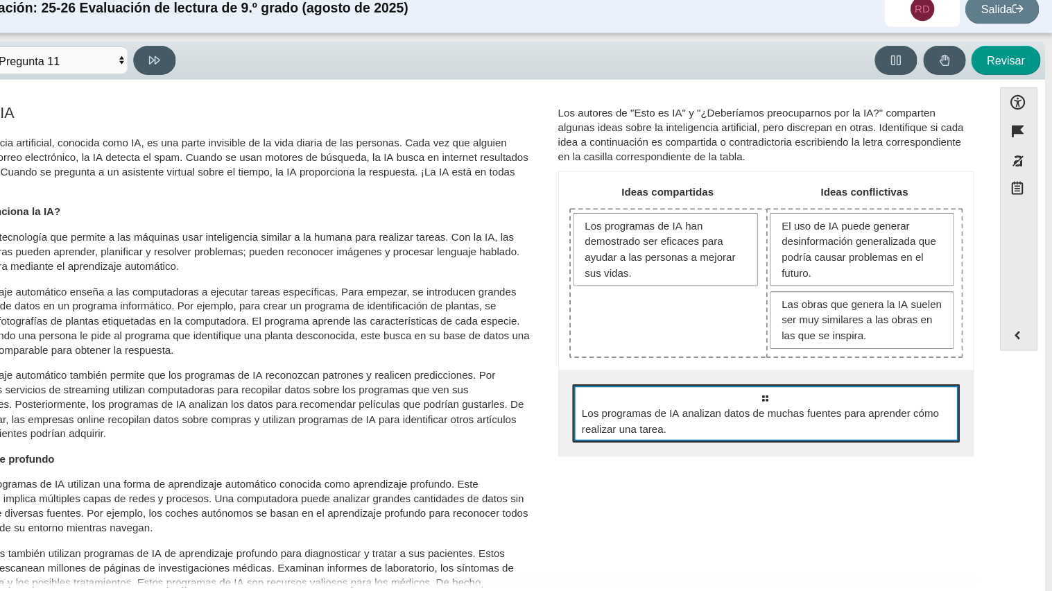
click at [674, 411] on font "Los programas de IA analizan datos de muchas fuentes para aprender cómo realiza…" at bounding box center [782, 404] width 332 height 27
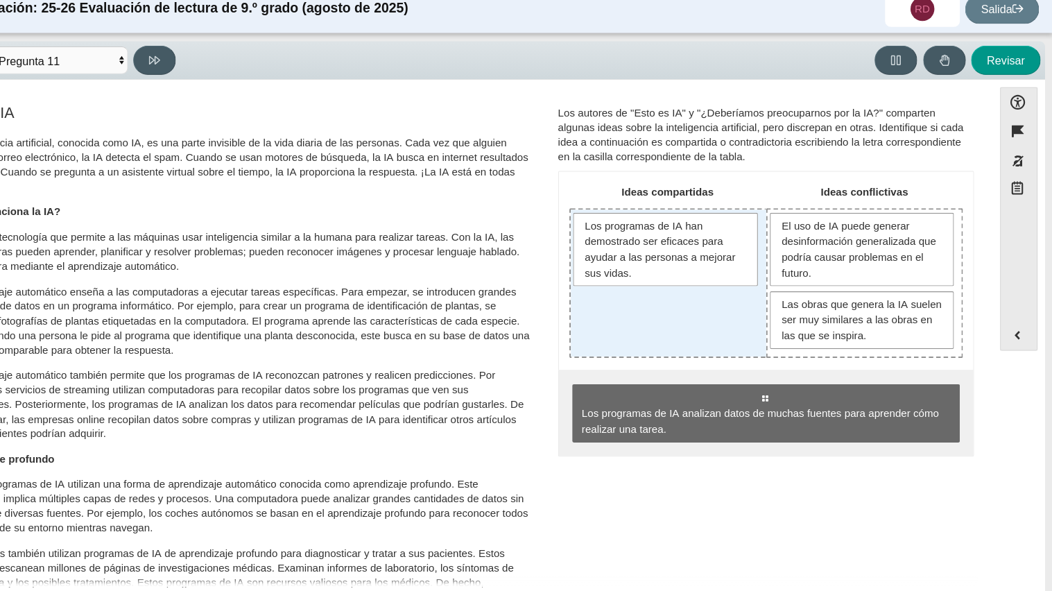
click at [692, 312] on div "Los programas de IA han demostrado ser eficaces para ayudar a las personas a me…" at bounding box center [696, 277] width 181 height 136
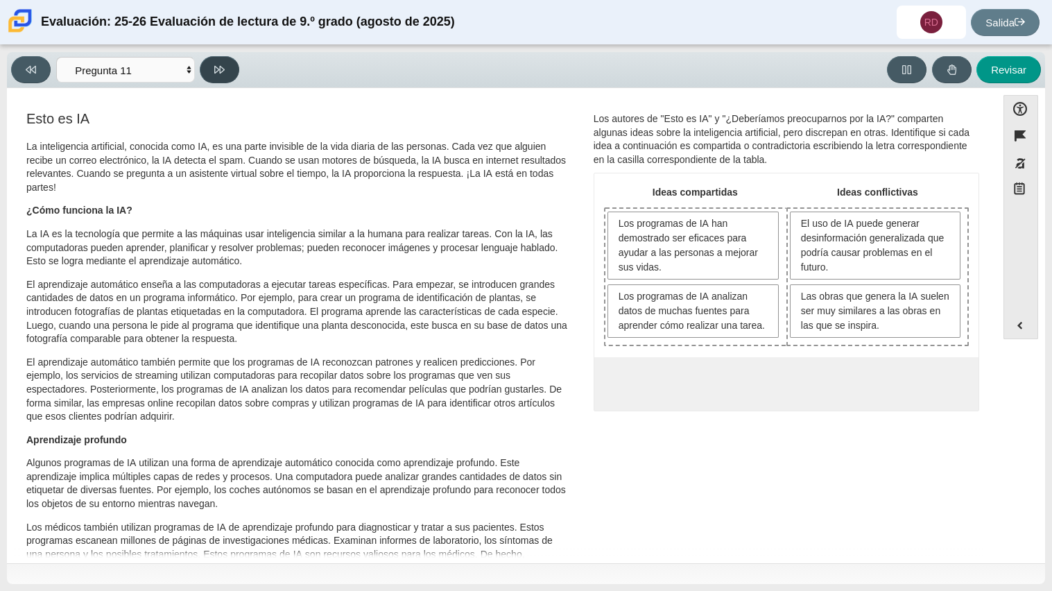
click at [225, 74] on button at bounding box center [220, 69] width 40 height 27
select select "c3effed4-44ce-4a19-bd96-1787f34e9b4c"
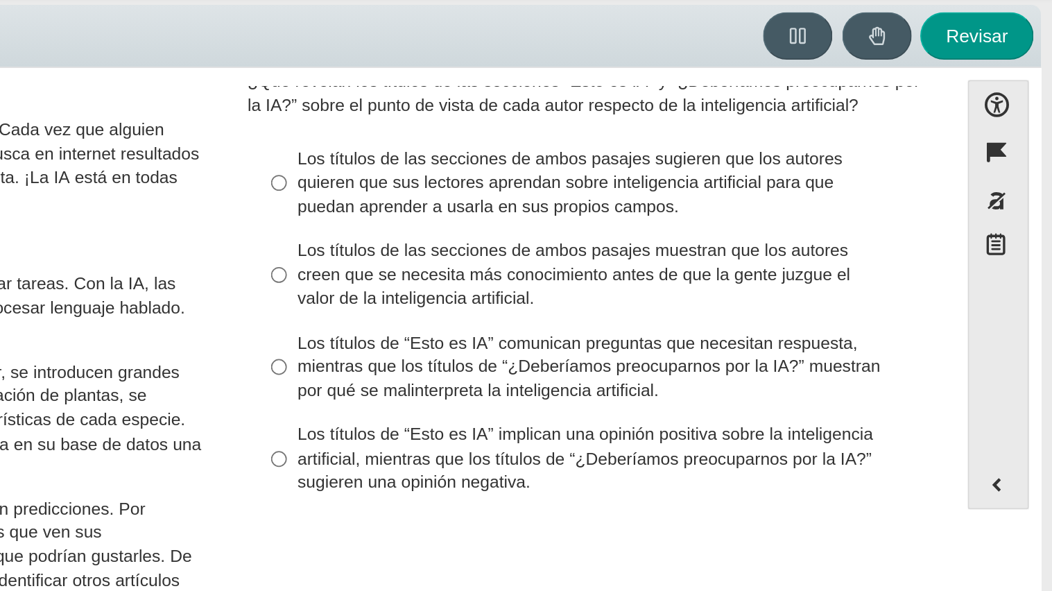
scroll to position [26, 0]
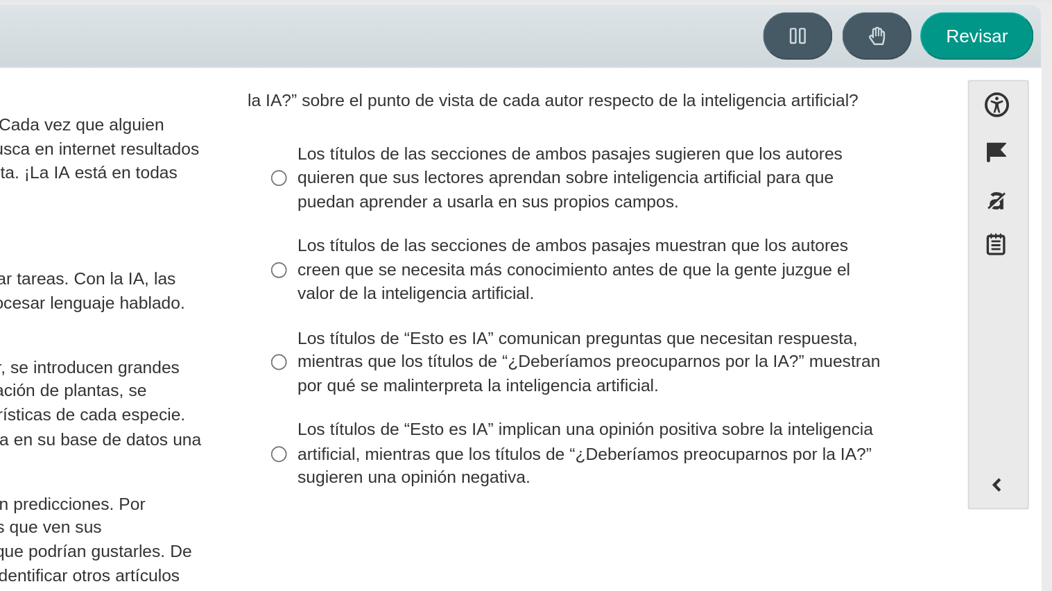
click at [797, 198] on font "Los títulos de las secciones de ambos pasajes muestran que los autores creen qu…" at bounding box center [779, 202] width 315 height 40
click at [616, 198] on input "Los títulos de las secciones de ambos pasajes muestran que los autores creen qu…" at bounding box center [611, 203] width 9 height 53
radio input "true"
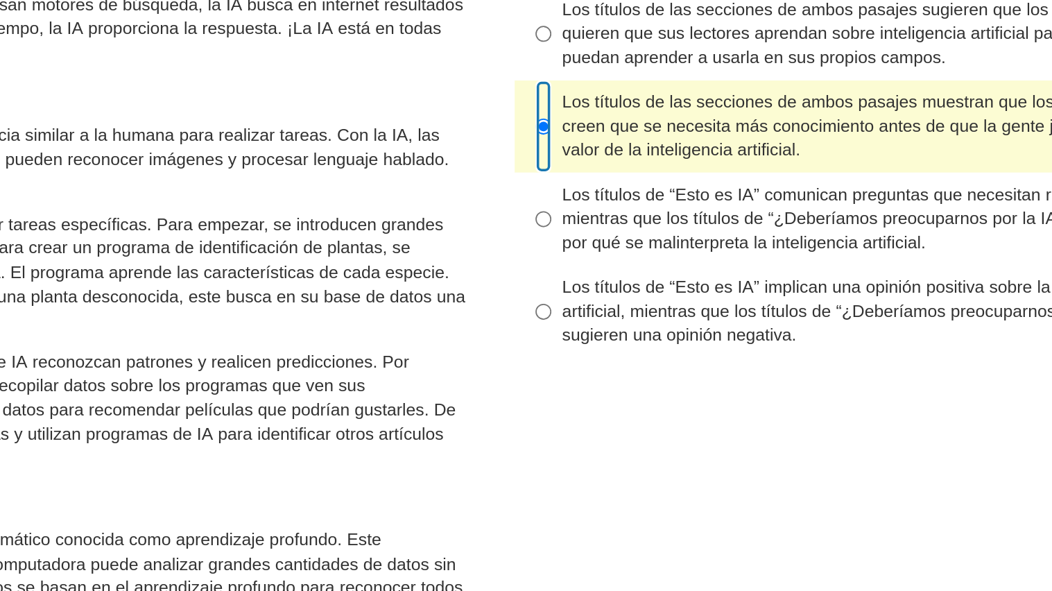
scroll to position [38, 0]
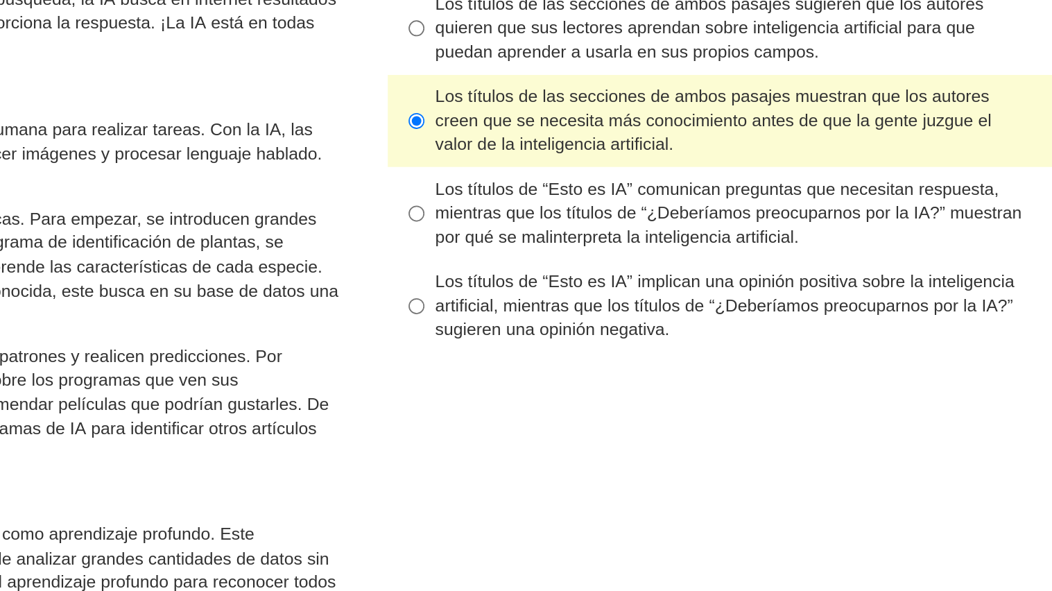
click at [683, 300] on font "Los títulos de “Esto es IA” implican una opinión positiva sobre la inteligencia…" at bounding box center [785, 295] width 327 height 40
click at [616, 300] on input "Los títulos de “Esto es IA” implican una opinión positiva sobre la inteligencia…" at bounding box center [611, 296] width 9 height 53
radio input "true"
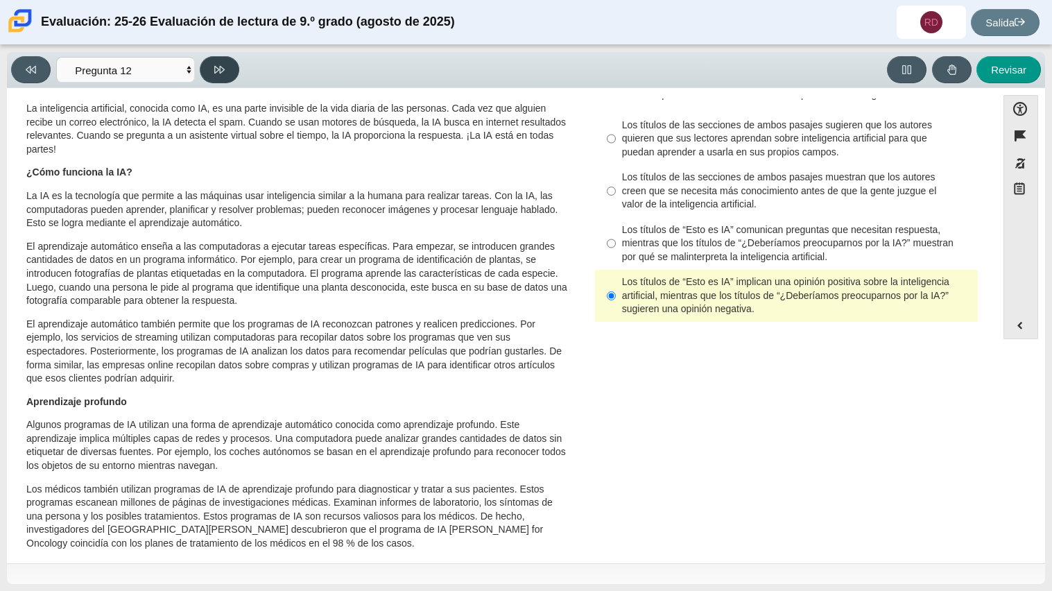
click at [221, 67] on icon at bounding box center [219, 70] width 10 height 10
select select "review"
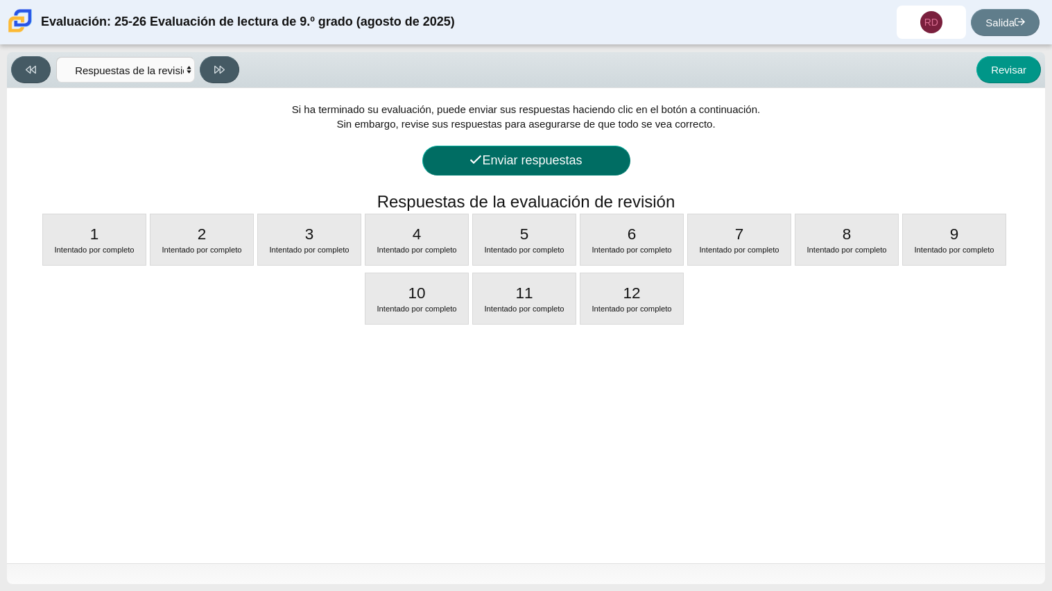
click at [558, 154] on font "Enviar respuestas" at bounding box center [532, 160] width 100 height 14
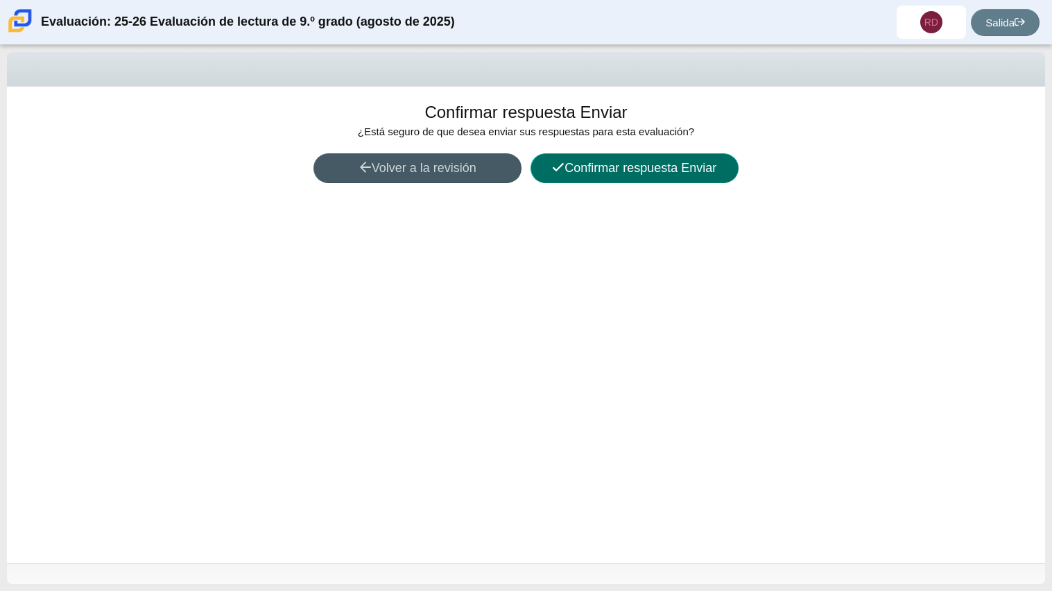
click at [604, 159] on button "Confirmar respuesta Enviar" at bounding box center [635, 168] width 208 height 30
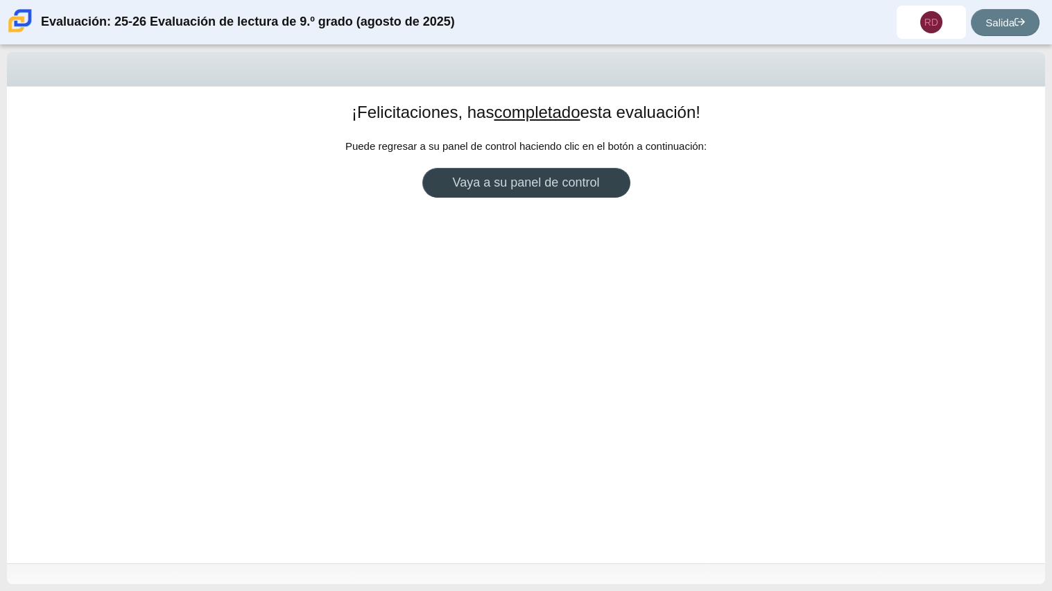
click at [560, 189] on font "Vaya a su panel de control" at bounding box center [526, 183] width 147 height 14
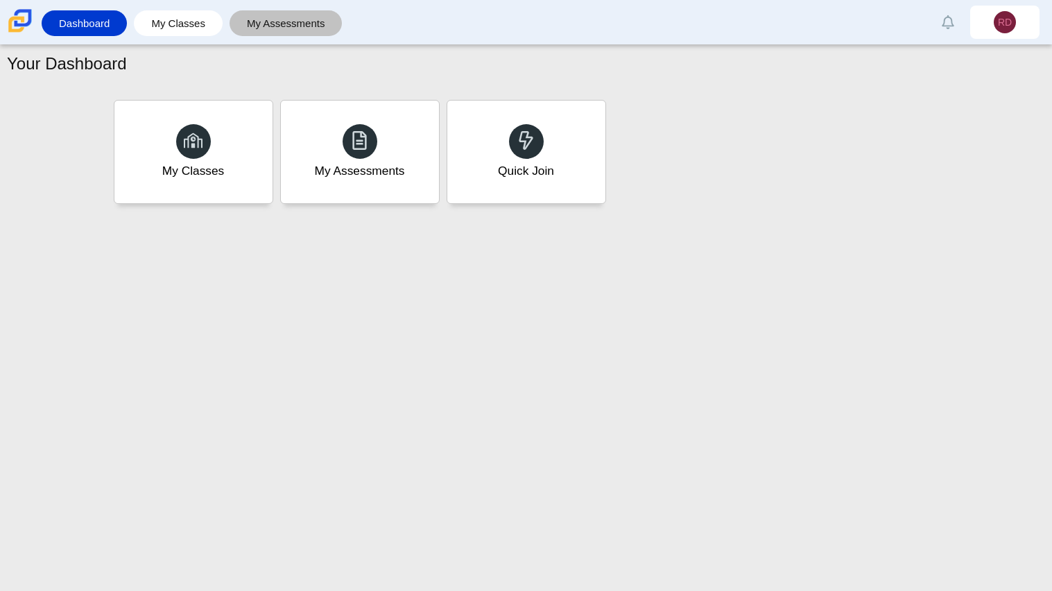
click at [325, 16] on link "My Assessments" at bounding box center [286, 23] width 99 height 26
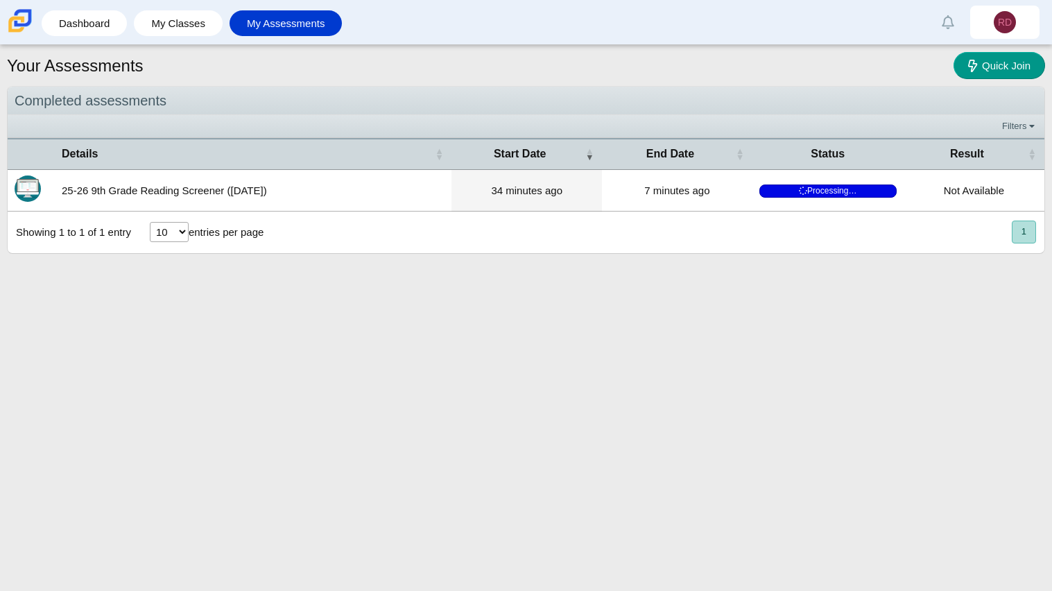
click at [810, 187] on span "Processing…" at bounding box center [828, 191] width 137 height 13
click at [126, 187] on td "25-26 9th Grade Reading Screener ([DATE])" at bounding box center [253, 191] width 397 height 42
click at [15, 190] on img "Itembank" at bounding box center [28, 189] width 26 height 26
drag, startPoint x: 497, startPoint y: 361, endPoint x: 67, endPoint y: 339, distance: 430.6
click at [67, 339] on div "Your Assessments Quick Join Completed assessments Filters Show only: Loading… D…" at bounding box center [526, 318] width 1052 height 546
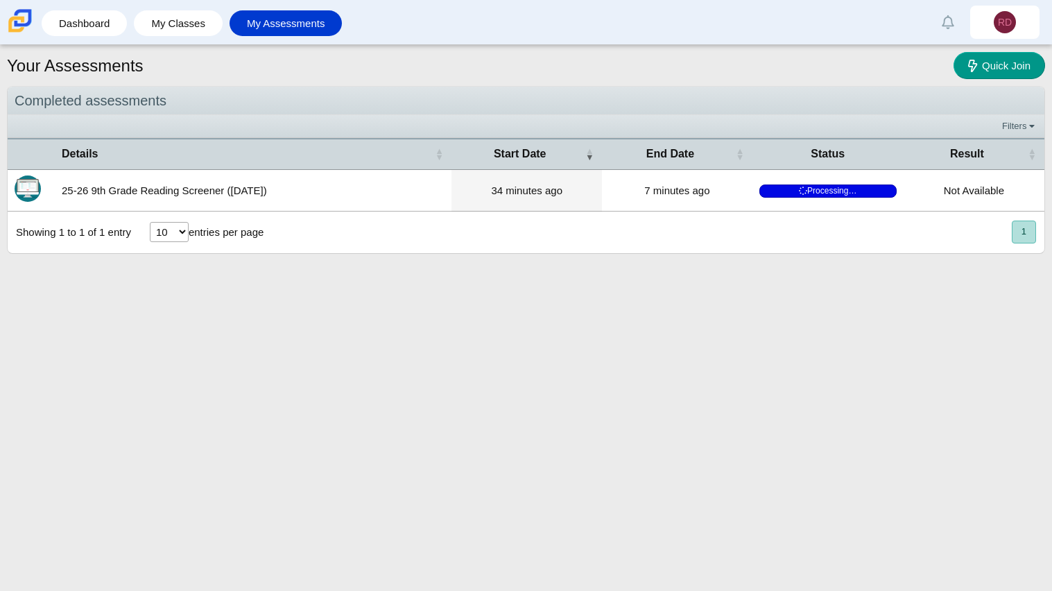
click at [1017, 234] on button "1" at bounding box center [1024, 232] width 24 height 23
